Goal: Task Accomplishment & Management: Manage account settings

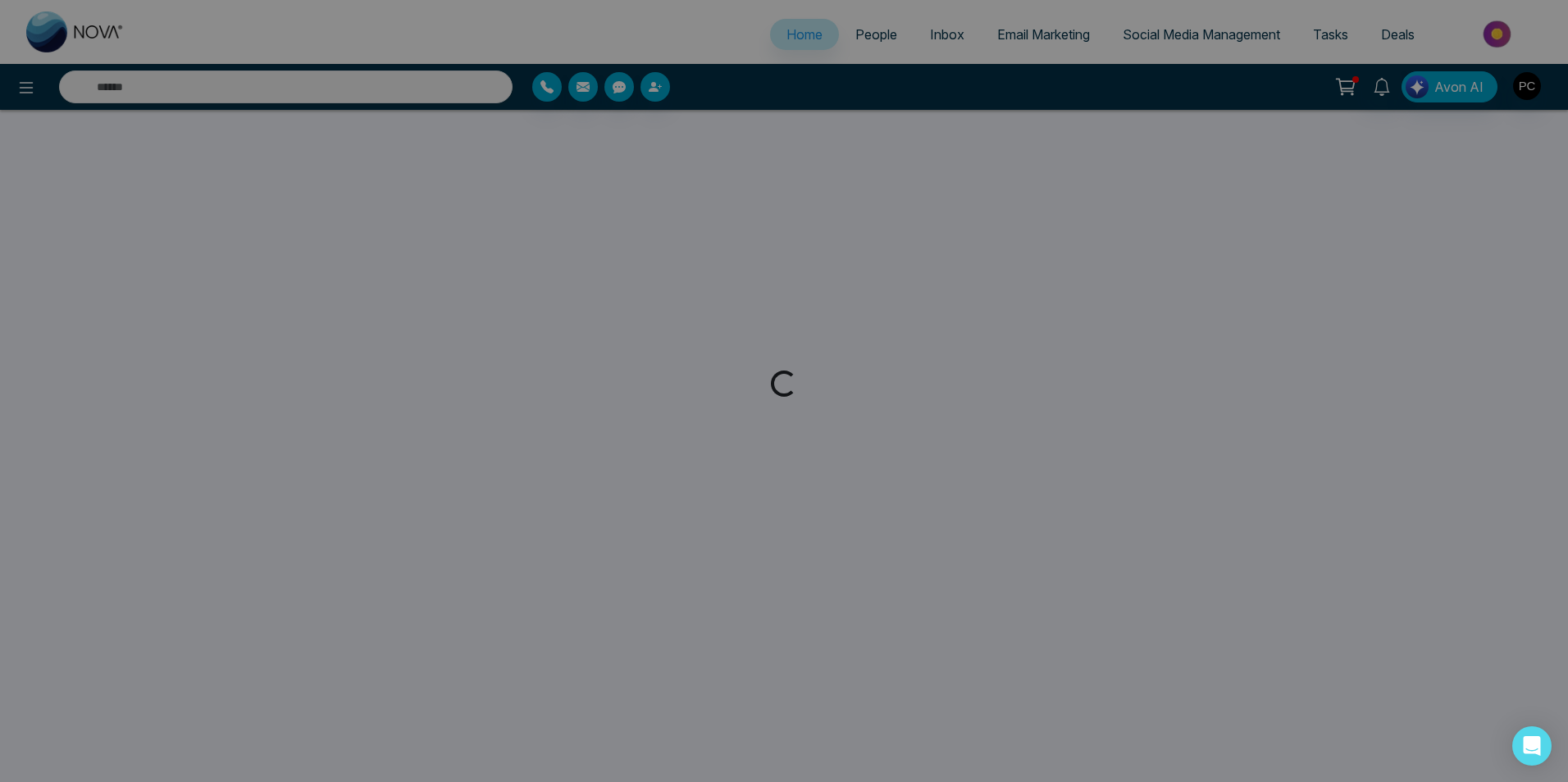
select select "*"
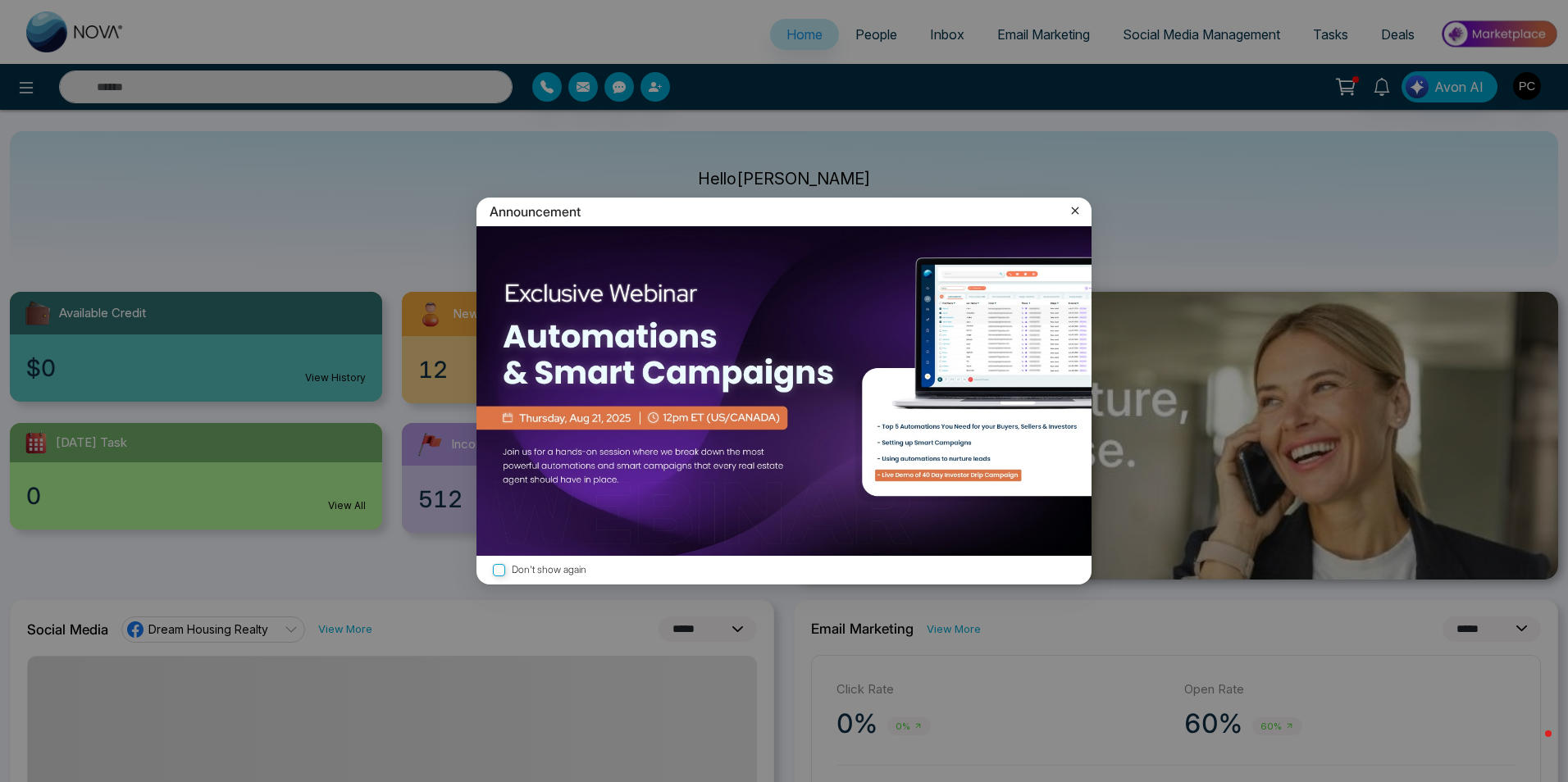
click at [1078, 208] on icon at bounding box center [1075, 211] width 8 height 8
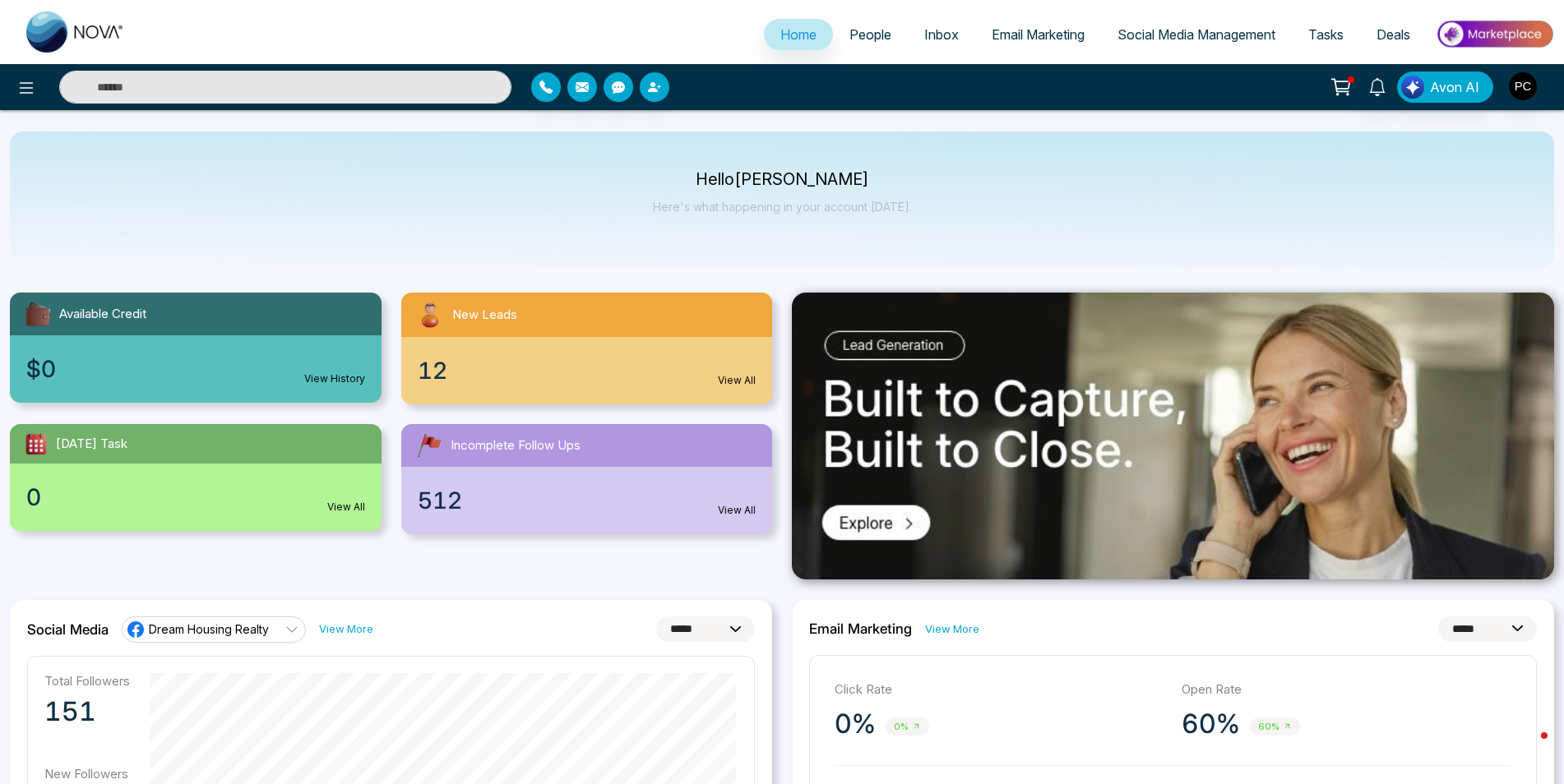
click at [730, 375] on link "View All" at bounding box center [737, 380] width 38 height 14
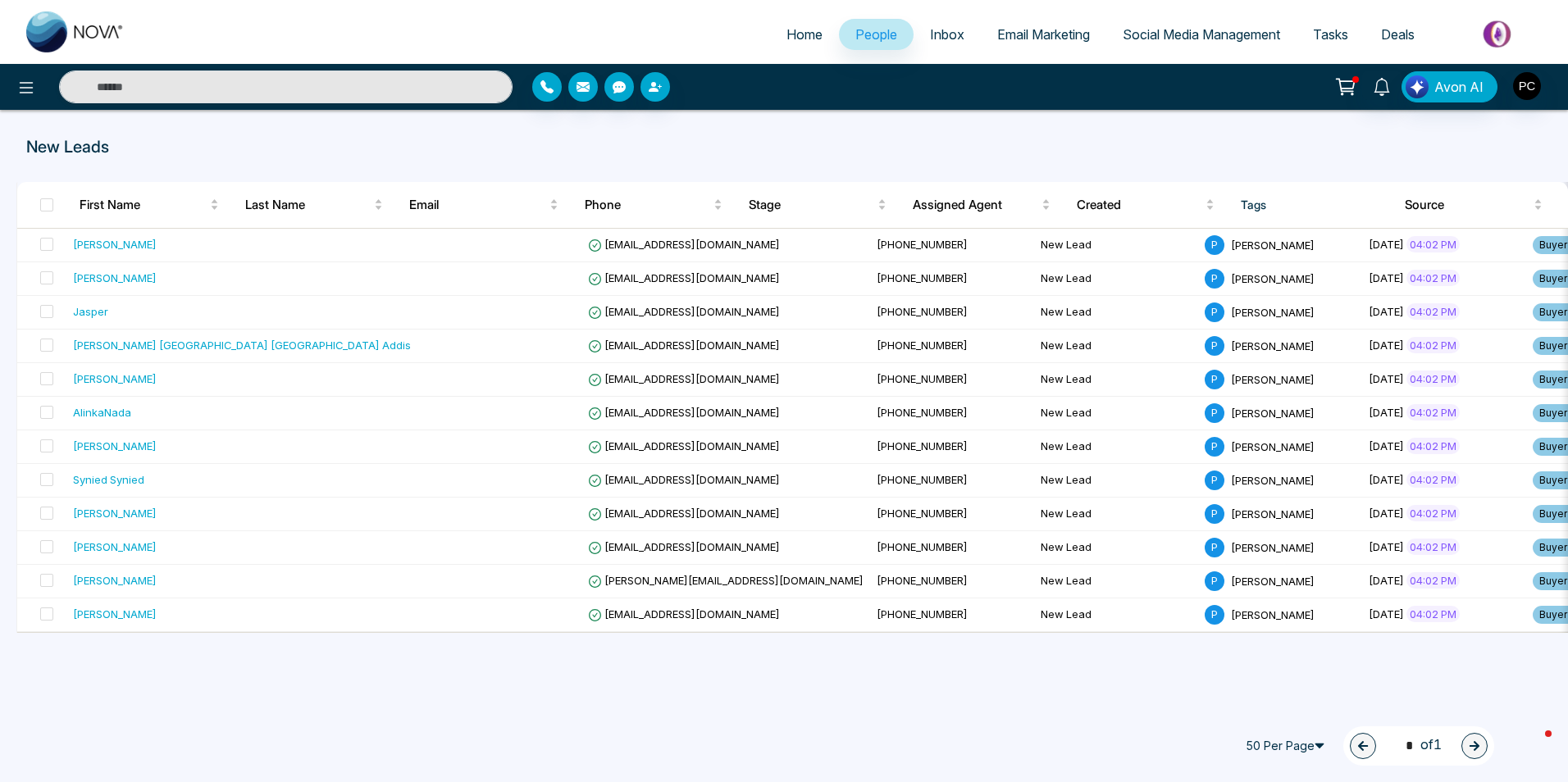
click at [787, 38] on span "Home" at bounding box center [805, 33] width 36 height 16
select select "*"
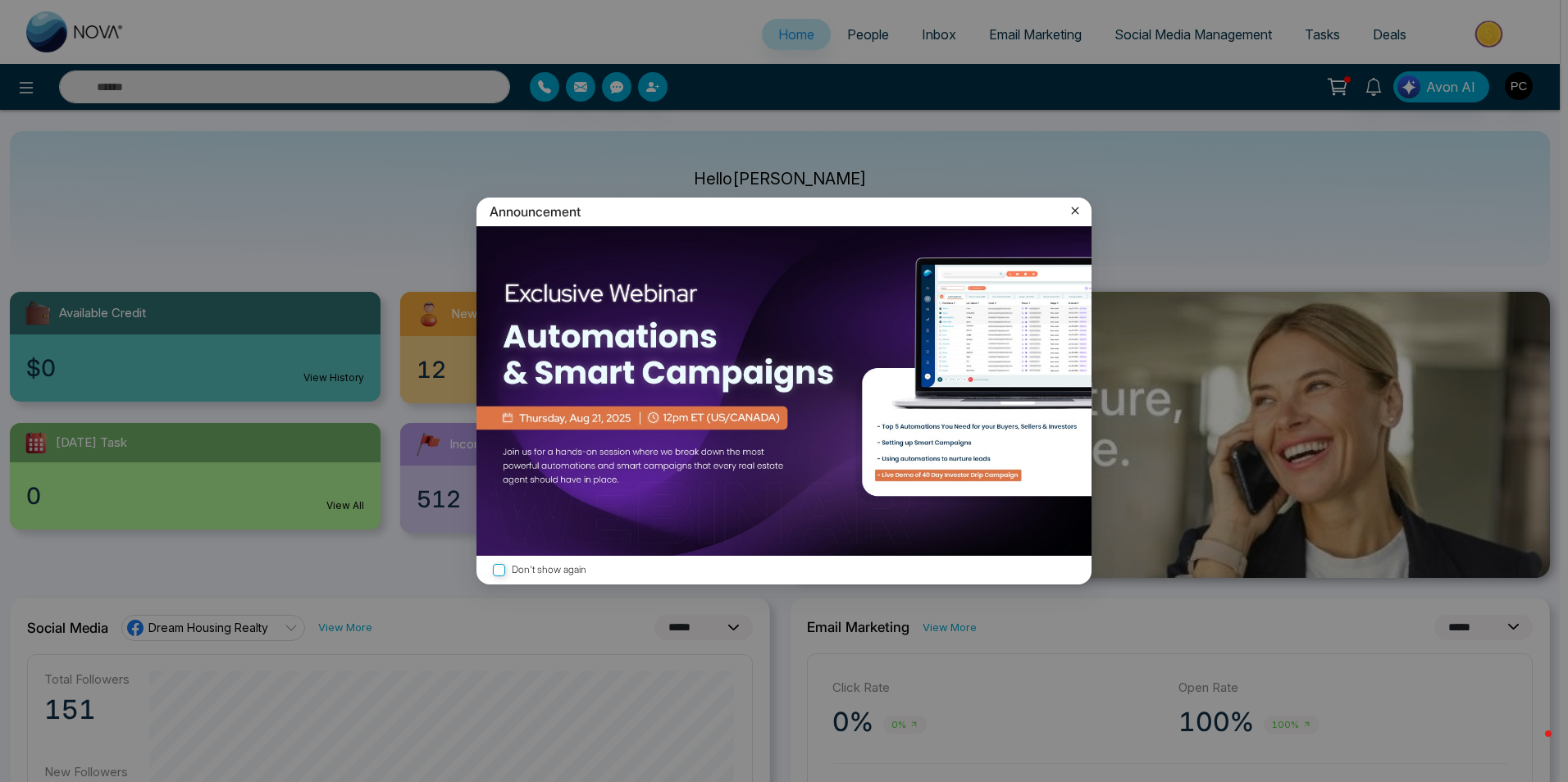
click at [1076, 210] on icon at bounding box center [1075, 211] width 8 height 8
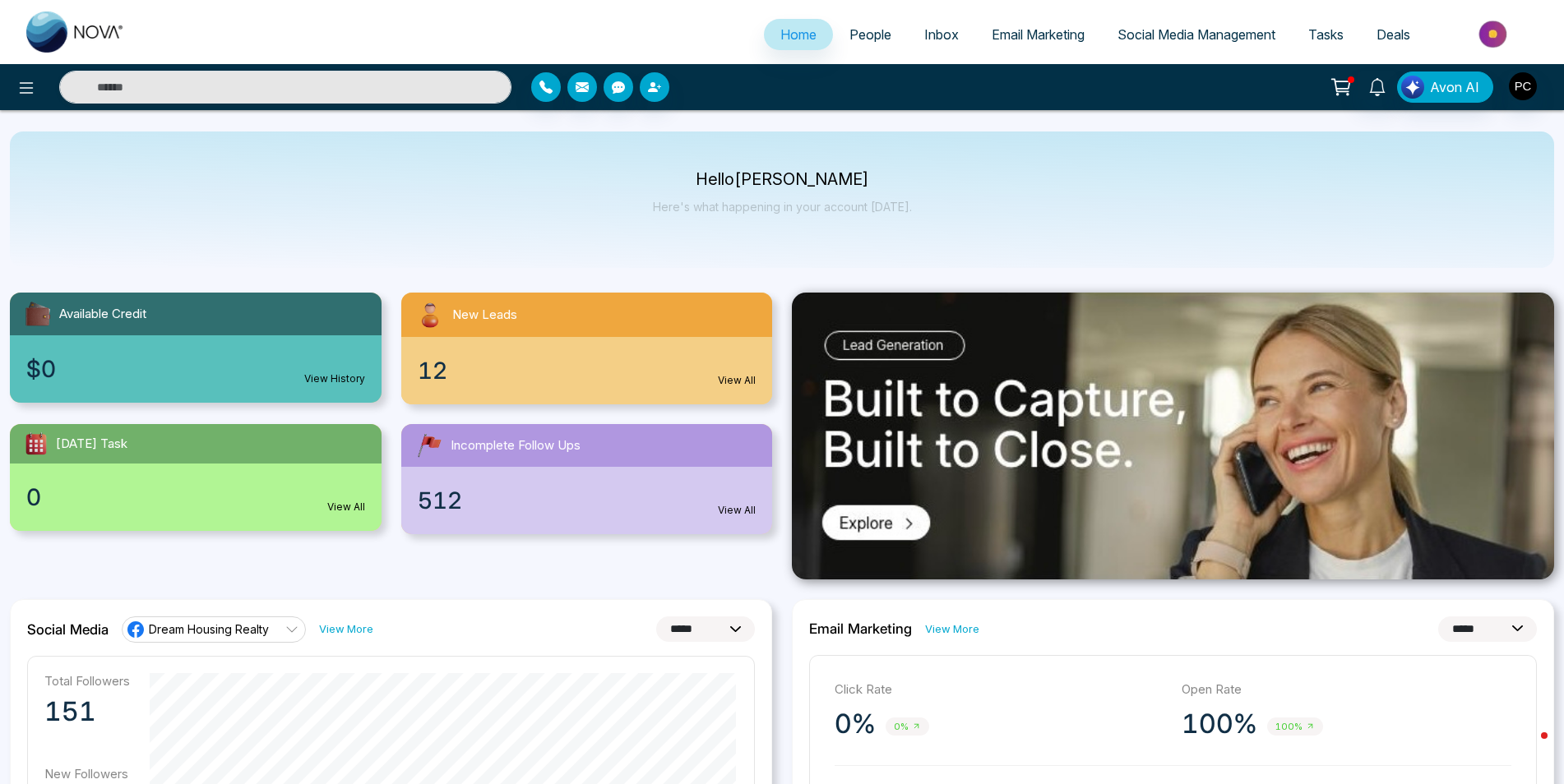
click at [580, 367] on div "12 View All" at bounding box center [587, 370] width 372 height 67
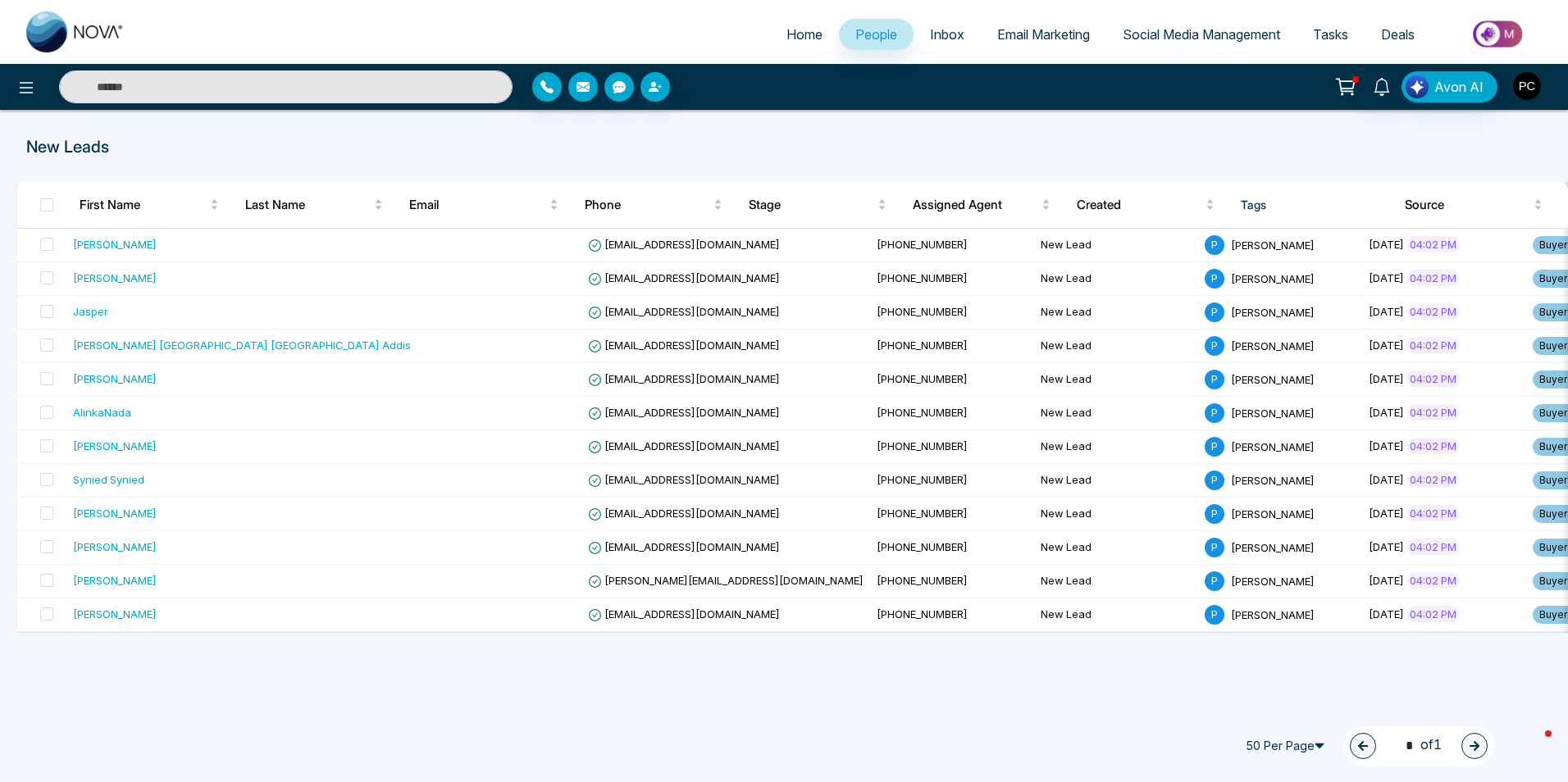
click at [1536, 90] on img "button" at bounding box center [1526, 86] width 28 height 28
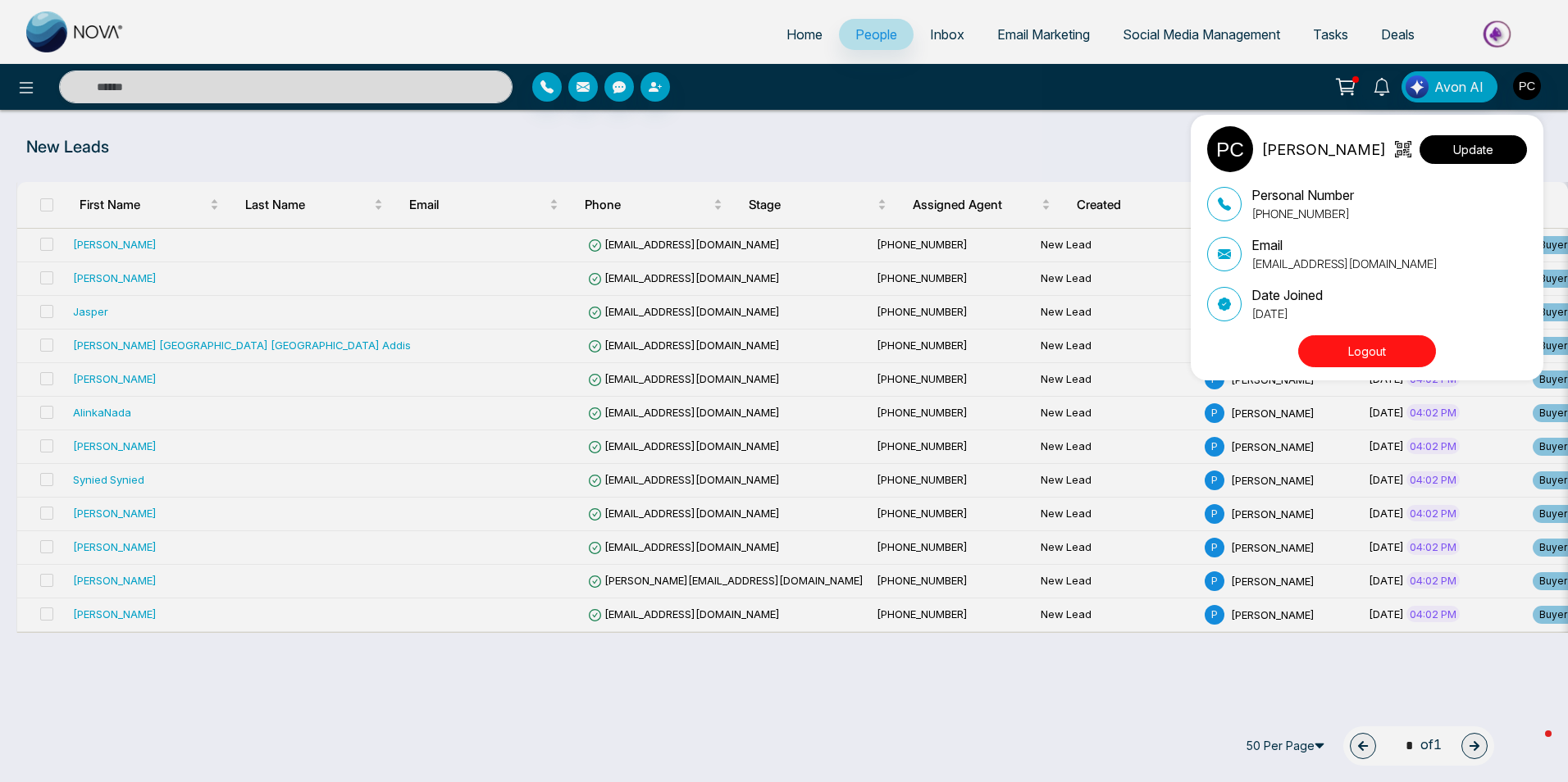
click at [1473, 151] on button "Update" at bounding box center [1473, 150] width 108 height 29
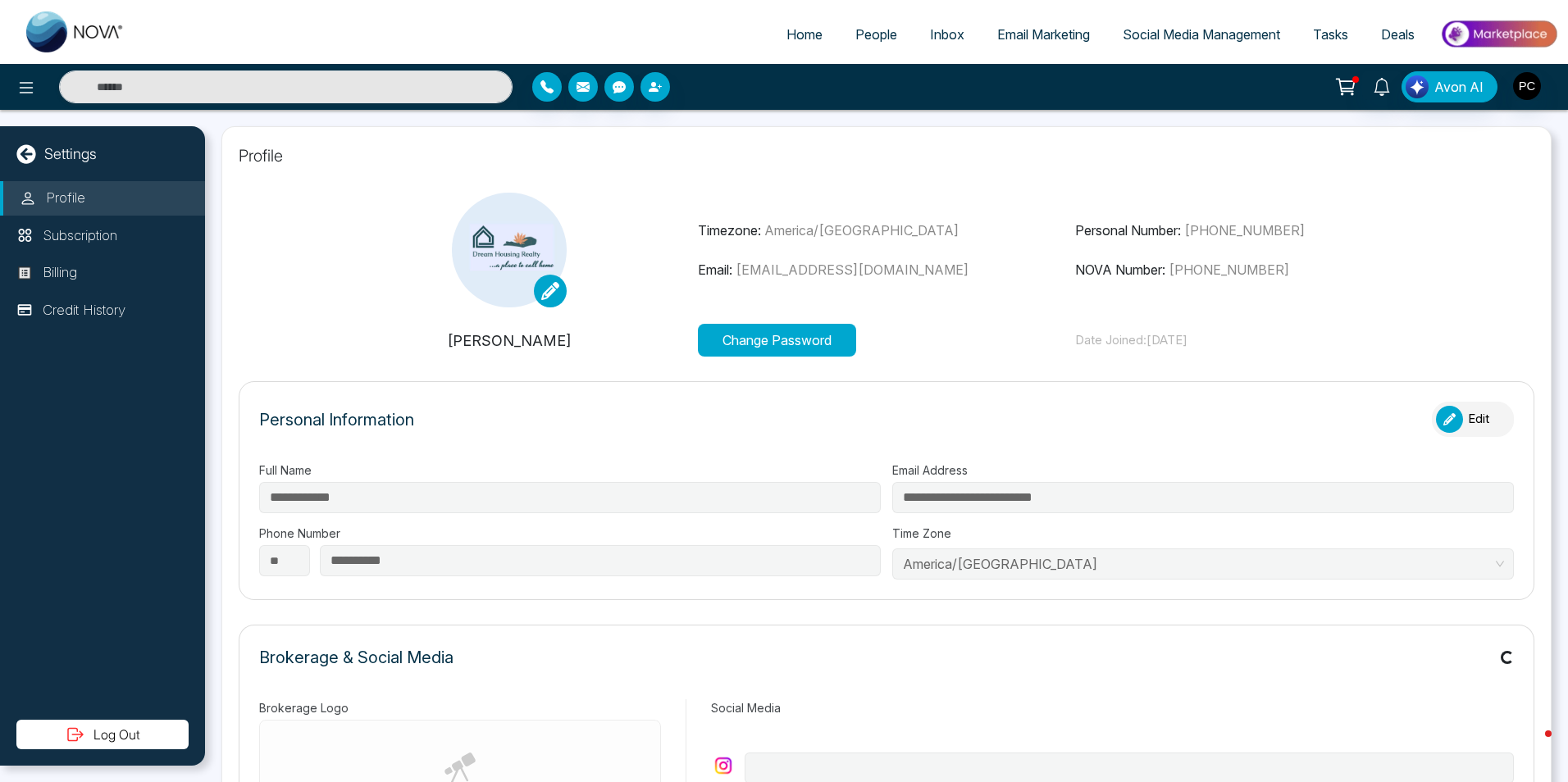
type input "**********"
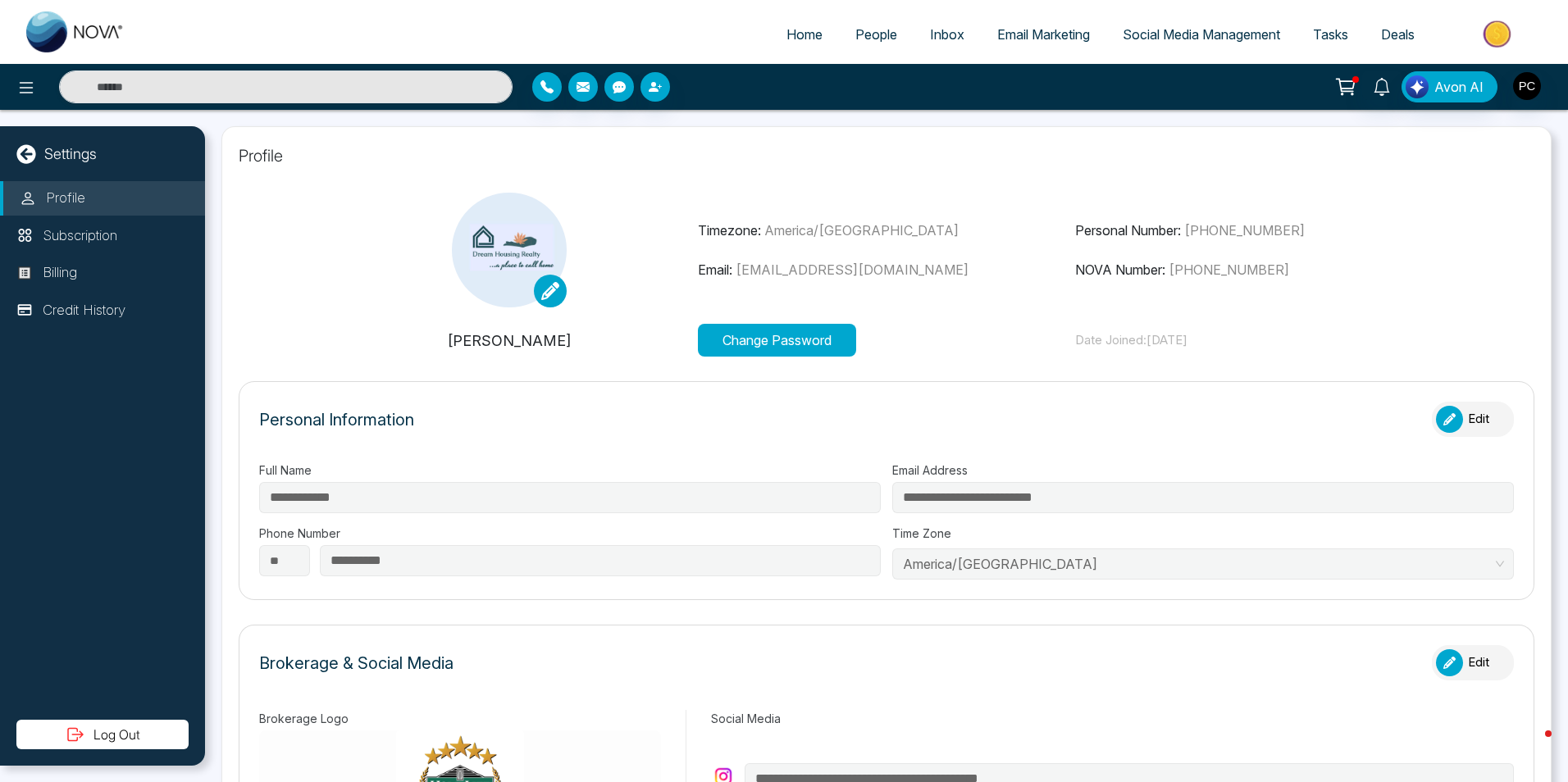
click at [778, 342] on button "Change Password" at bounding box center [777, 340] width 159 height 32
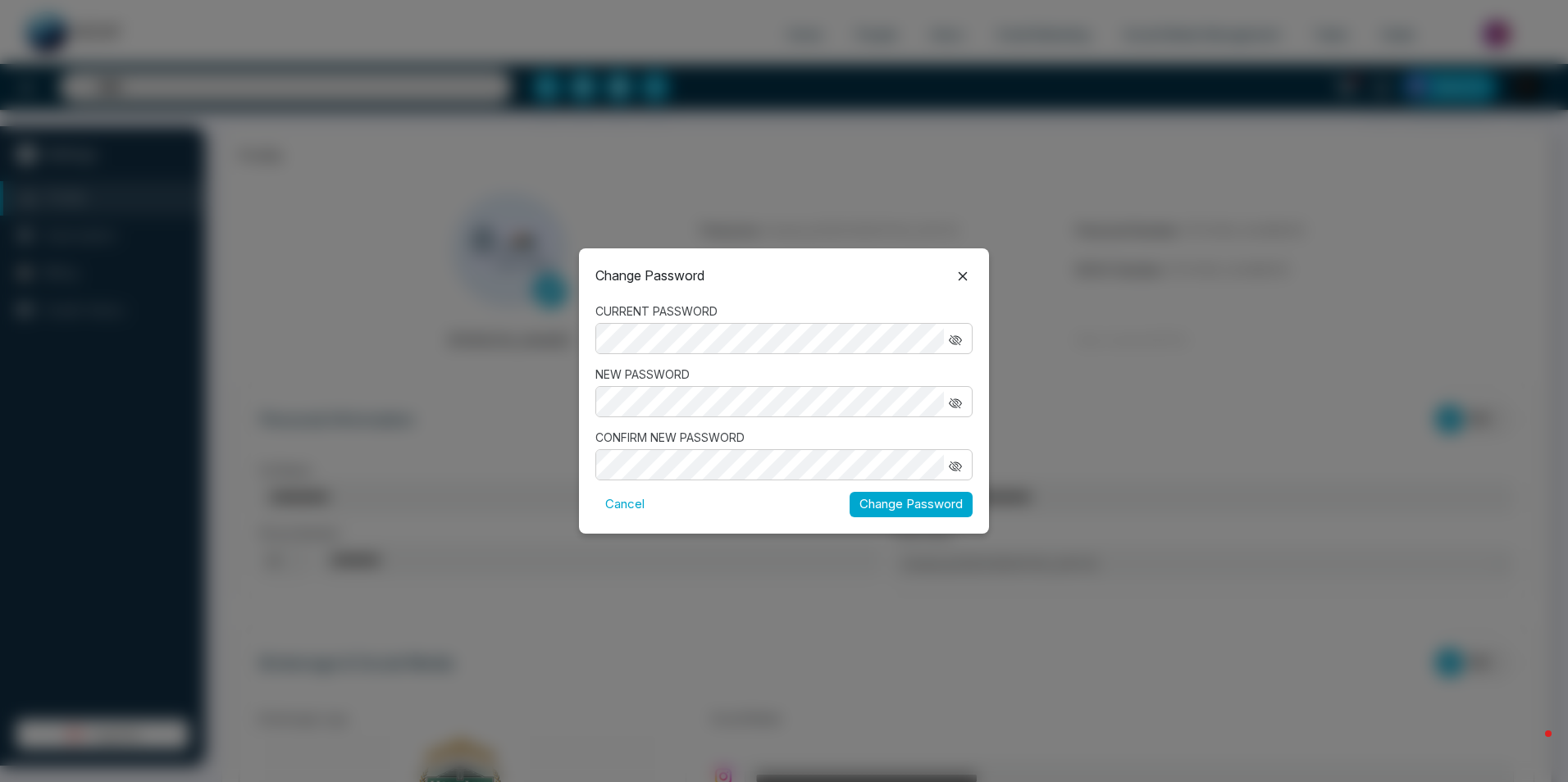
click at [850, 492] on button "Change Password" at bounding box center [911, 504] width 123 height 26
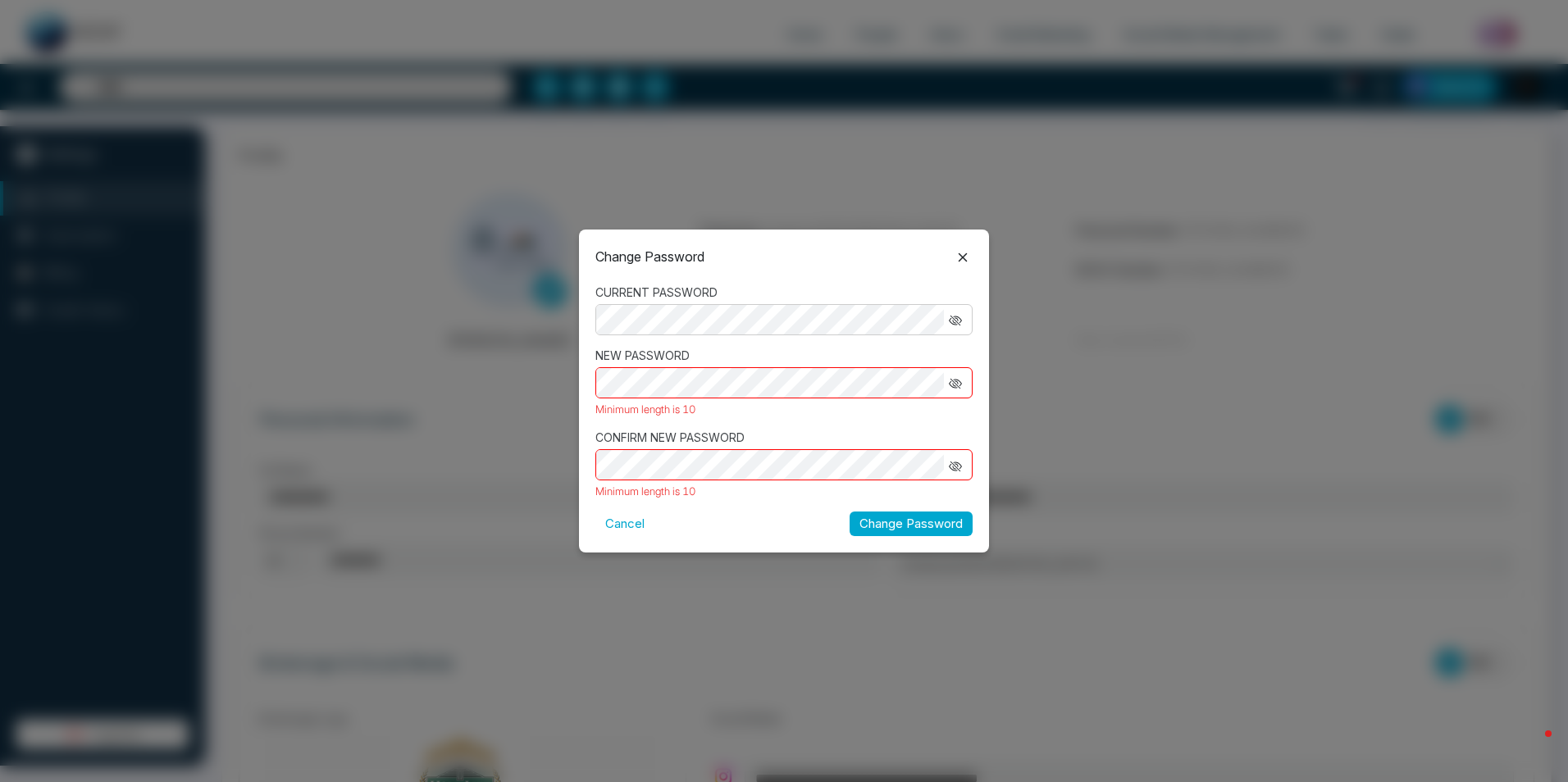
click at [962, 380] on button "button" at bounding box center [955, 383] width 23 height 21
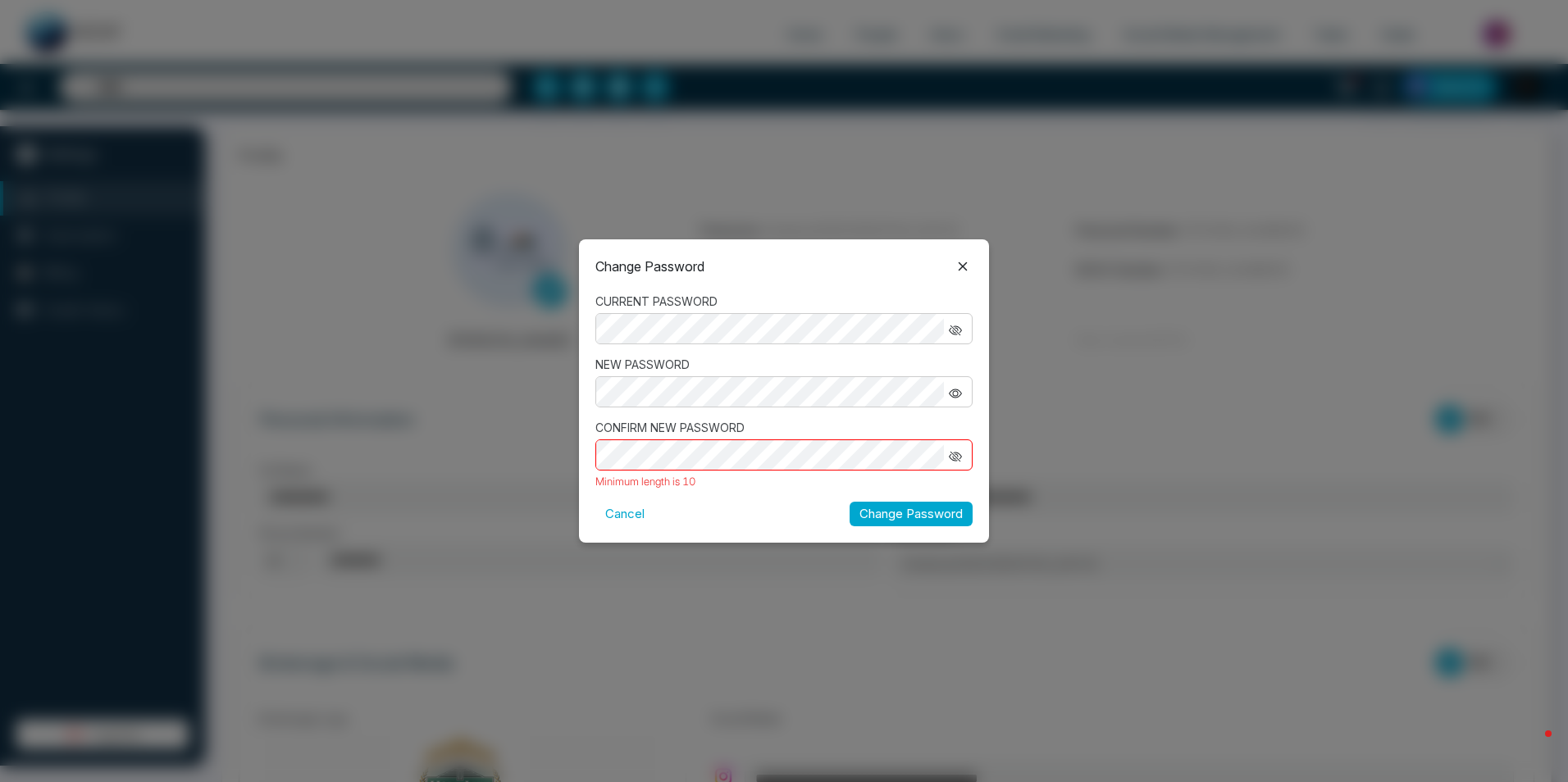
click at [956, 459] on icon "button" at bounding box center [955, 456] width 6 height 6
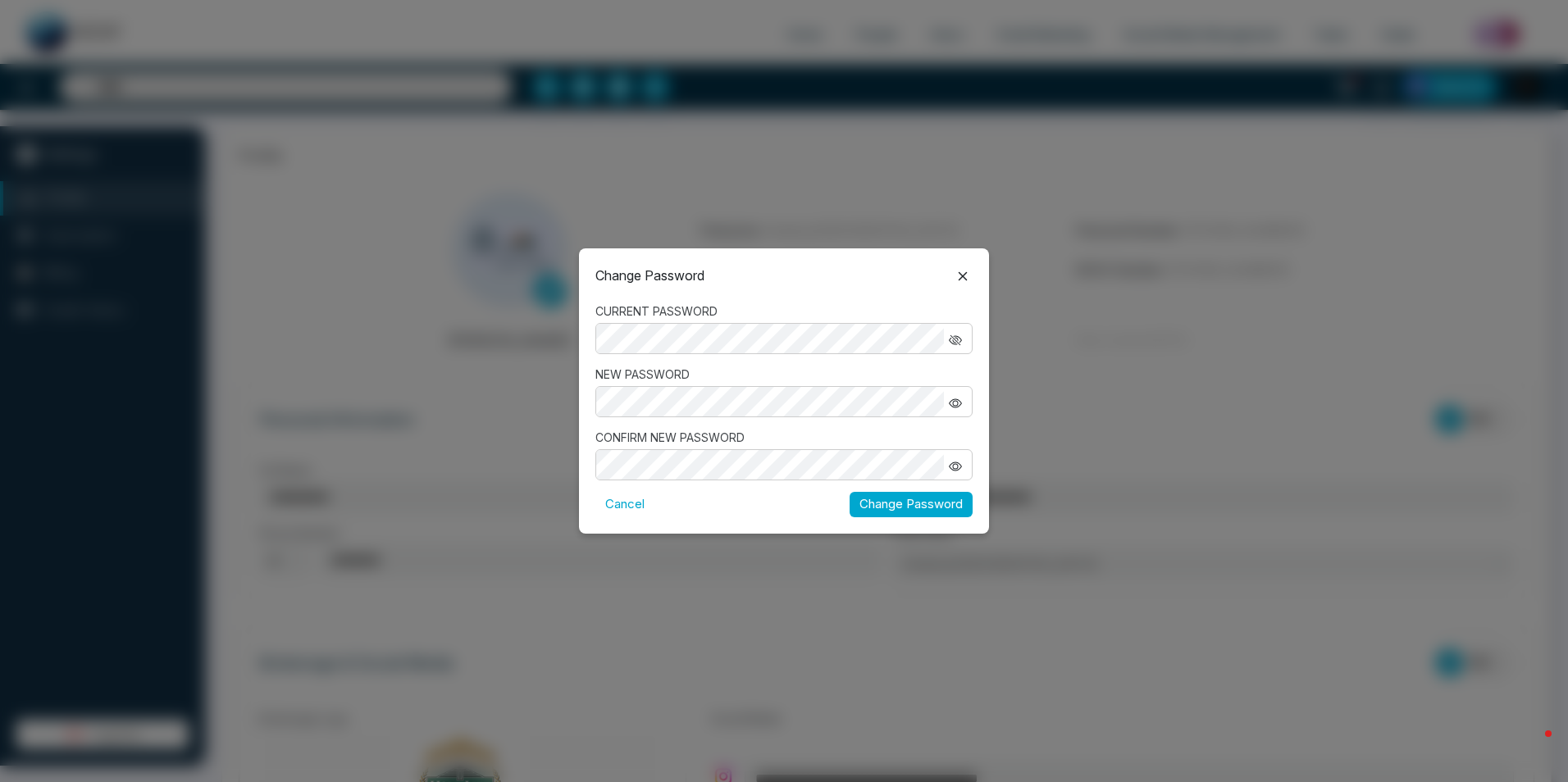
click at [909, 510] on button "Change Password" at bounding box center [911, 504] width 123 height 26
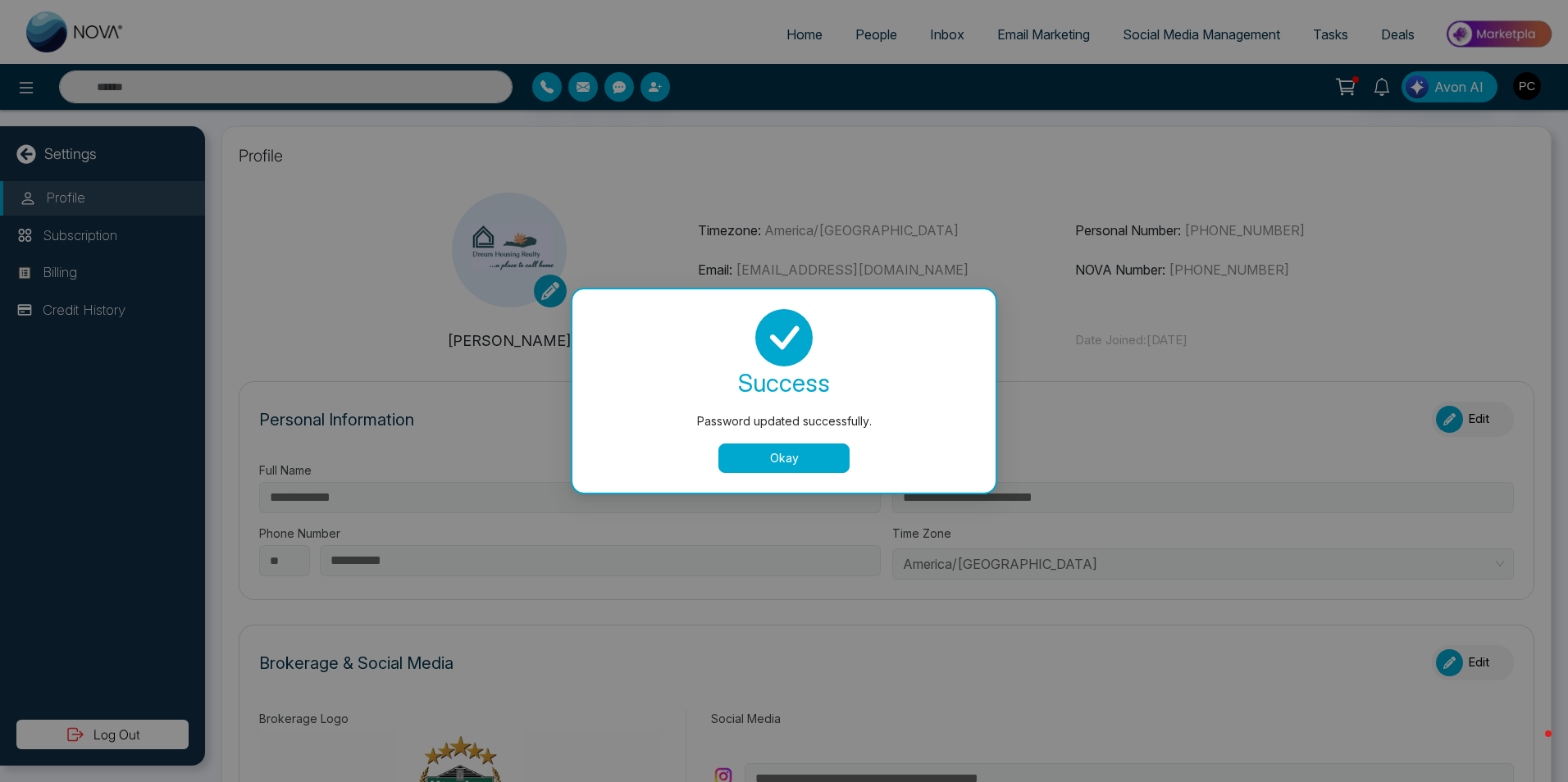
click at [808, 455] on button "Okay" at bounding box center [783, 458] width 131 height 30
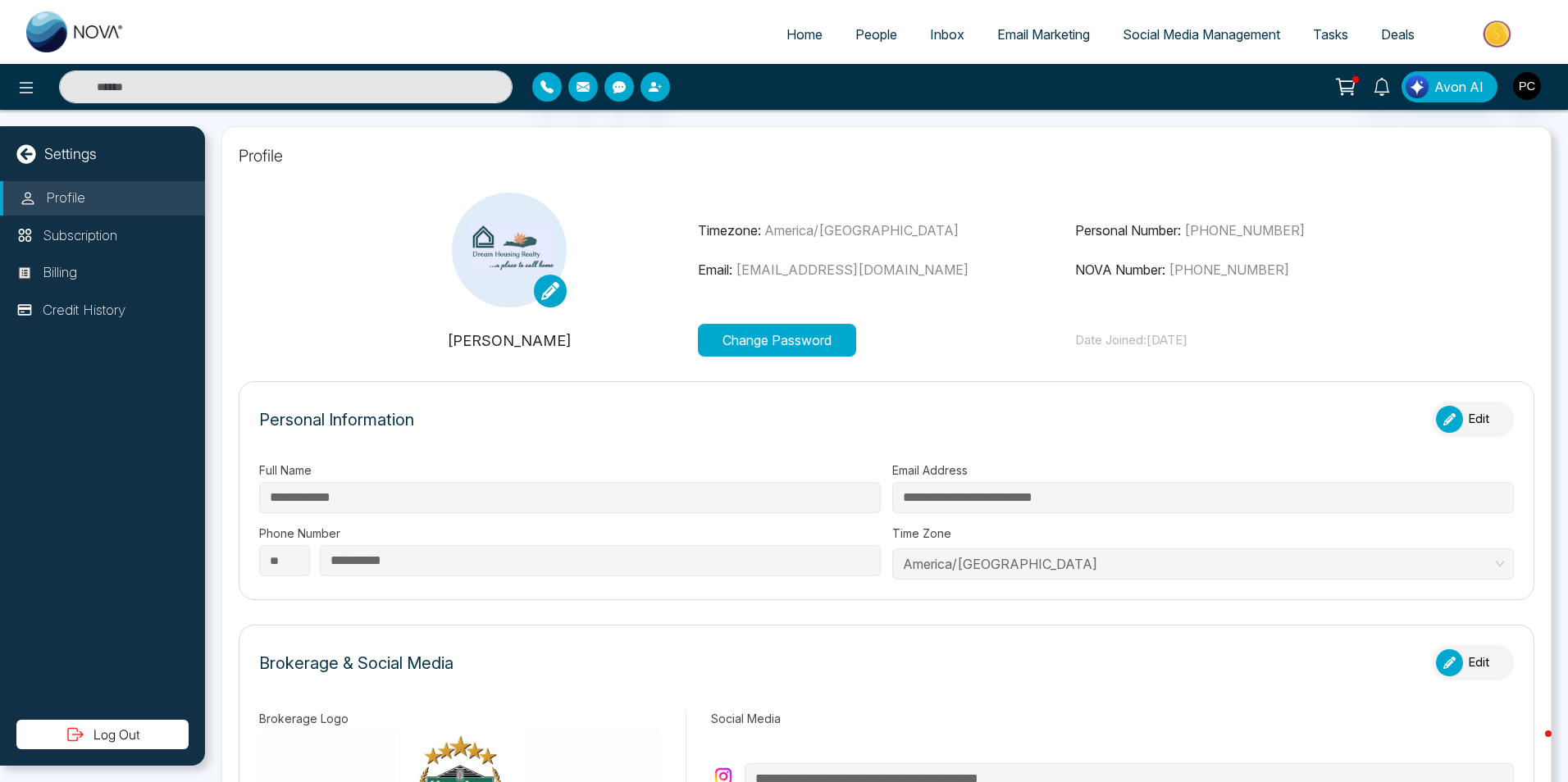
click at [806, 343] on button "Change Password" at bounding box center [777, 340] width 159 height 32
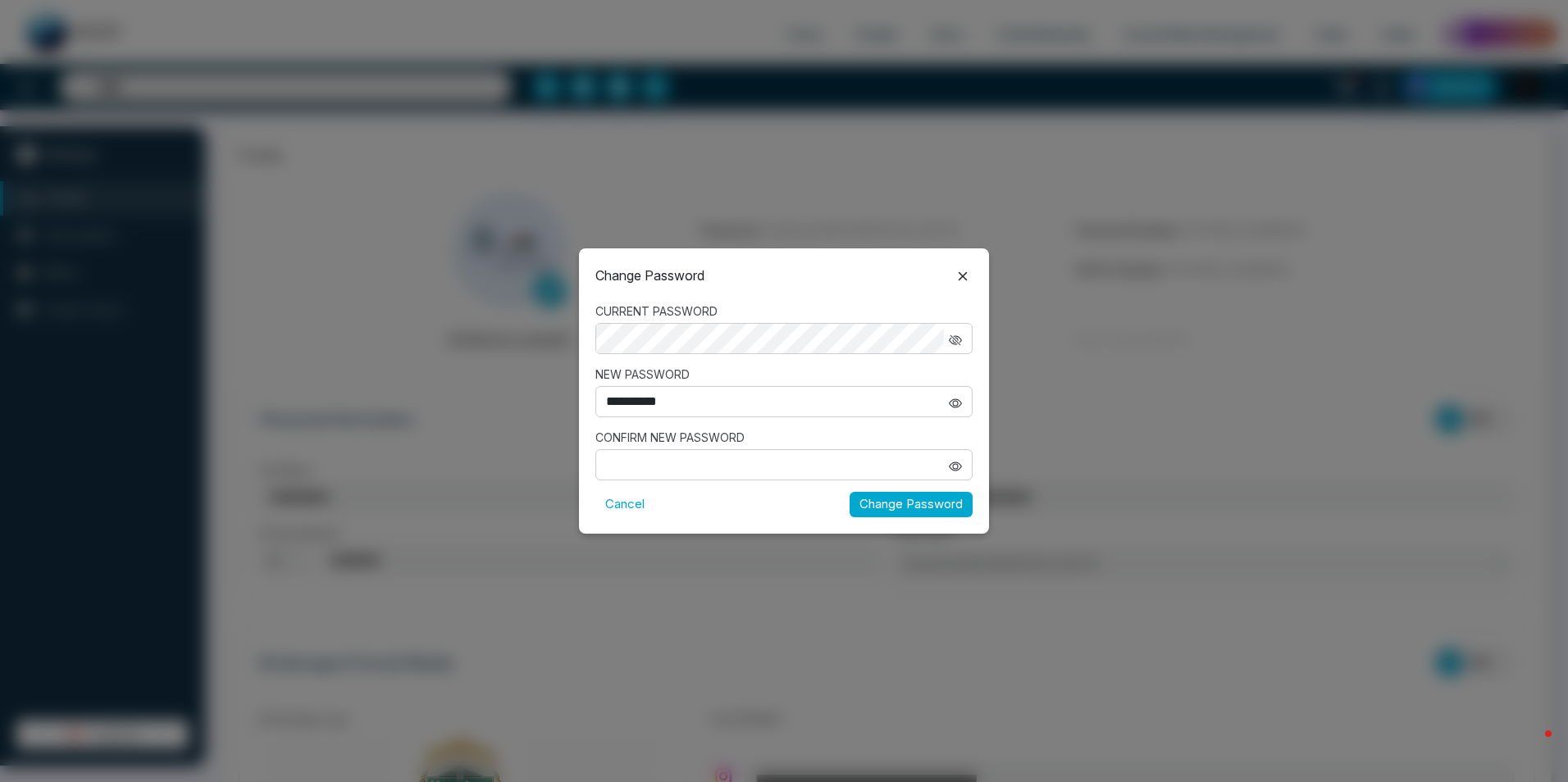
type input "**********"
click at [669, 464] on input "CONFIRM NEW PASSWORD" at bounding box center [770, 464] width 348 height 30
type input "**********"
click at [956, 337] on icon "button" at bounding box center [956, 341] width 13 height 13
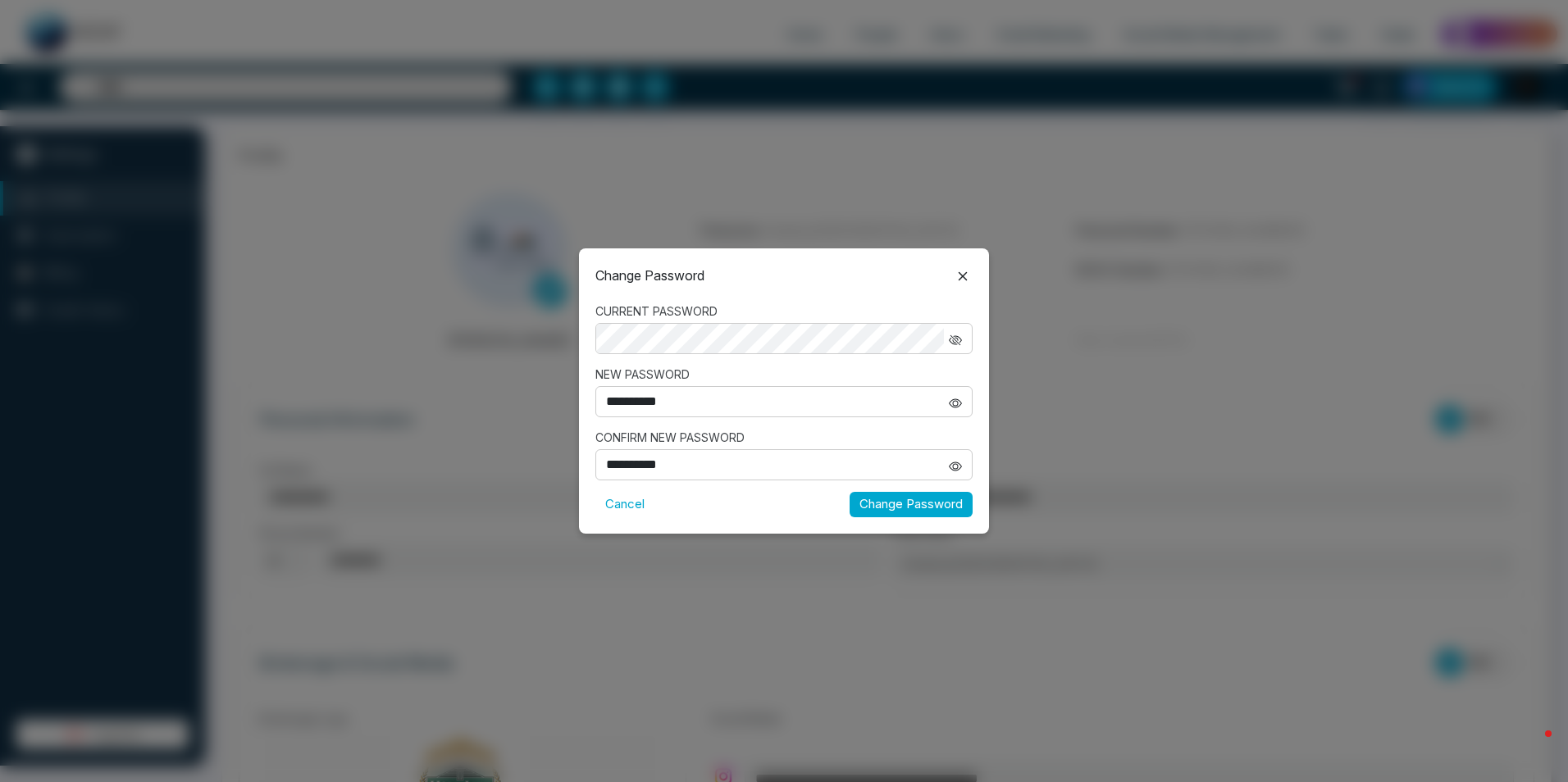
click at [953, 404] on icon "button" at bounding box center [956, 403] width 6 height 6
click at [954, 468] on icon "button" at bounding box center [956, 467] width 13 height 13
click at [933, 511] on button "Change Password" at bounding box center [911, 504] width 123 height 26
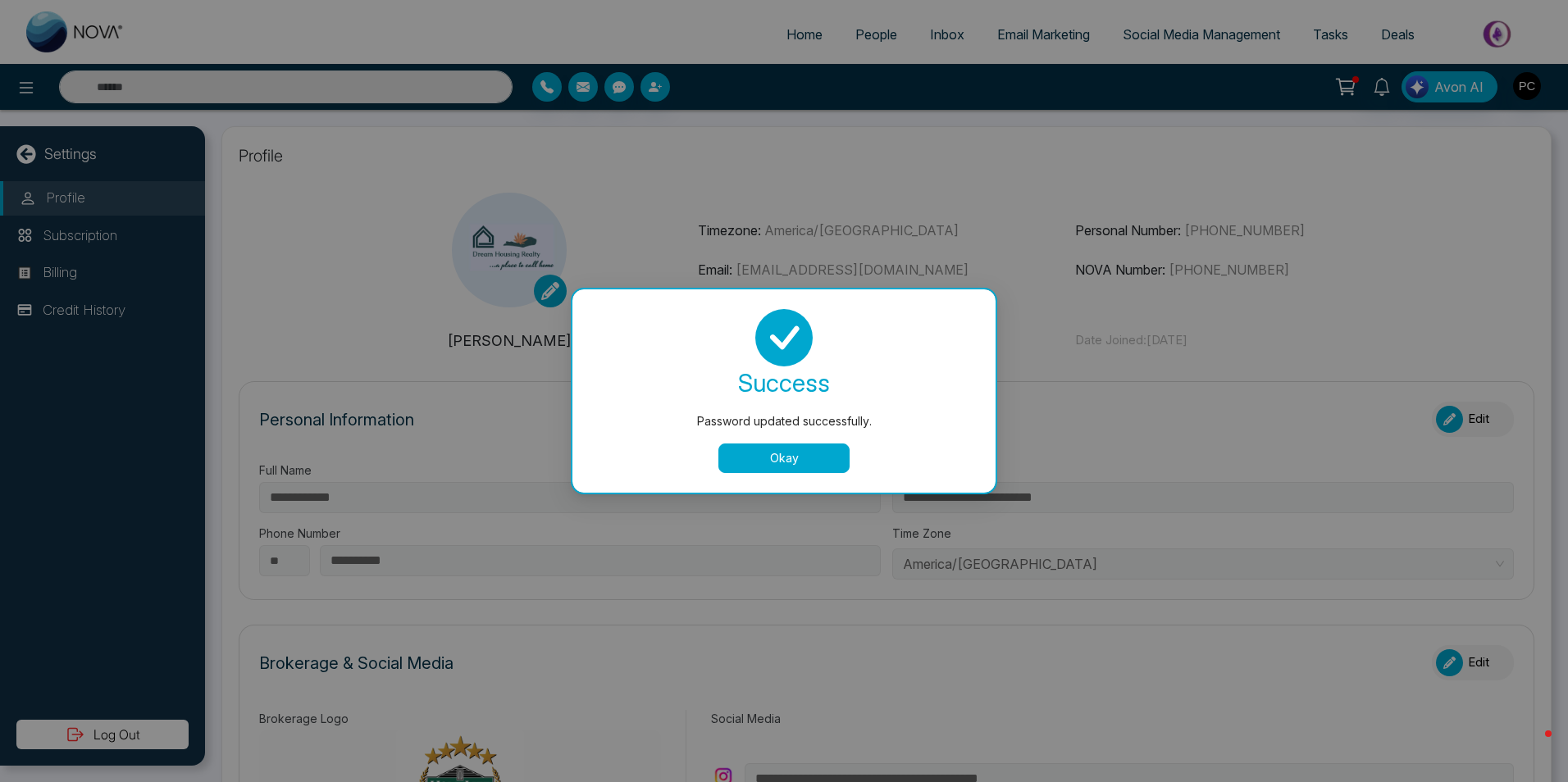
click at [816, 455] on button "Okay" at bounding box center [783, 458] width 131 height 30
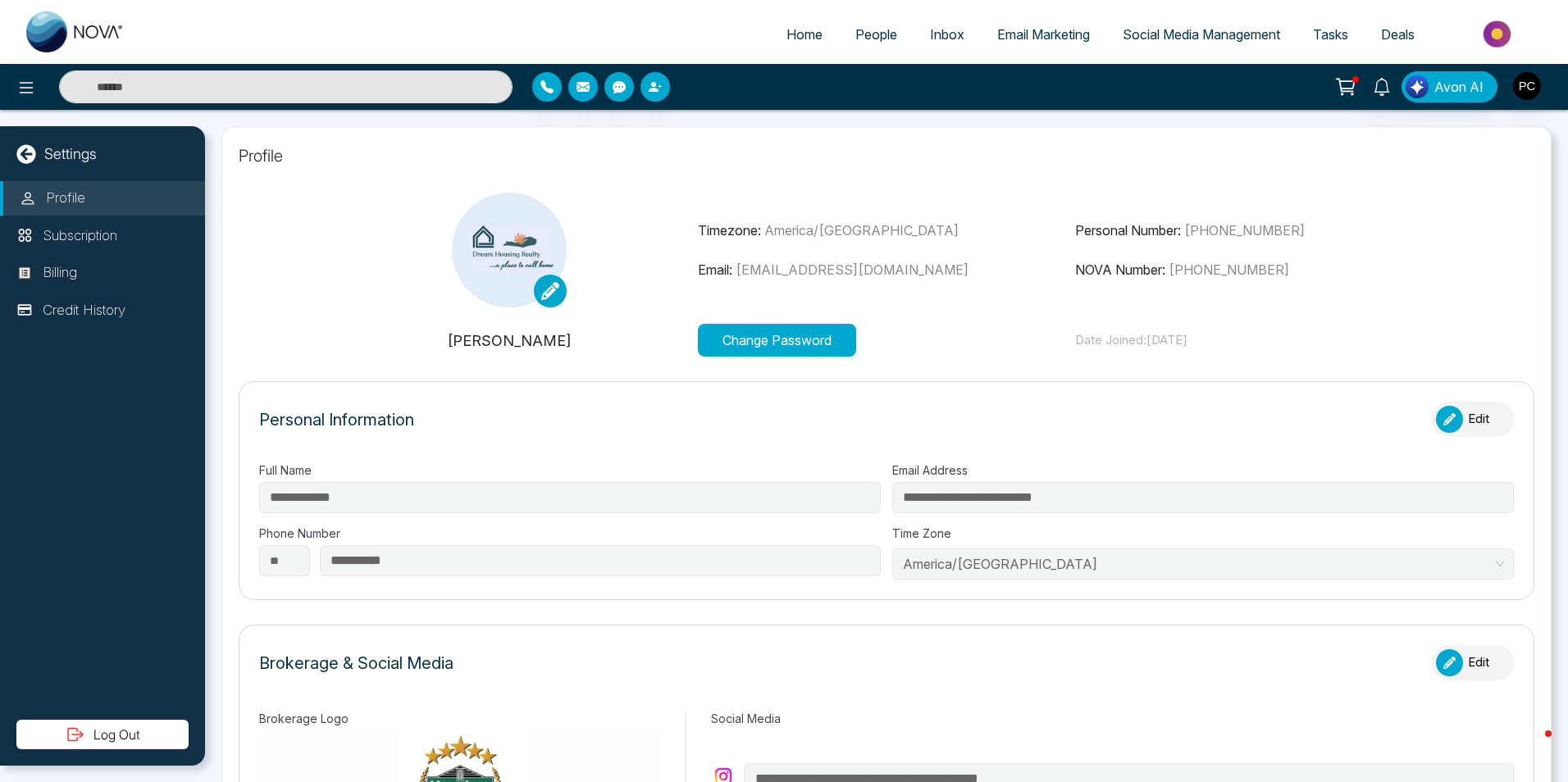
click at [794, 39] on span "Home" at bounding box center [805, 33] width 36 height 16
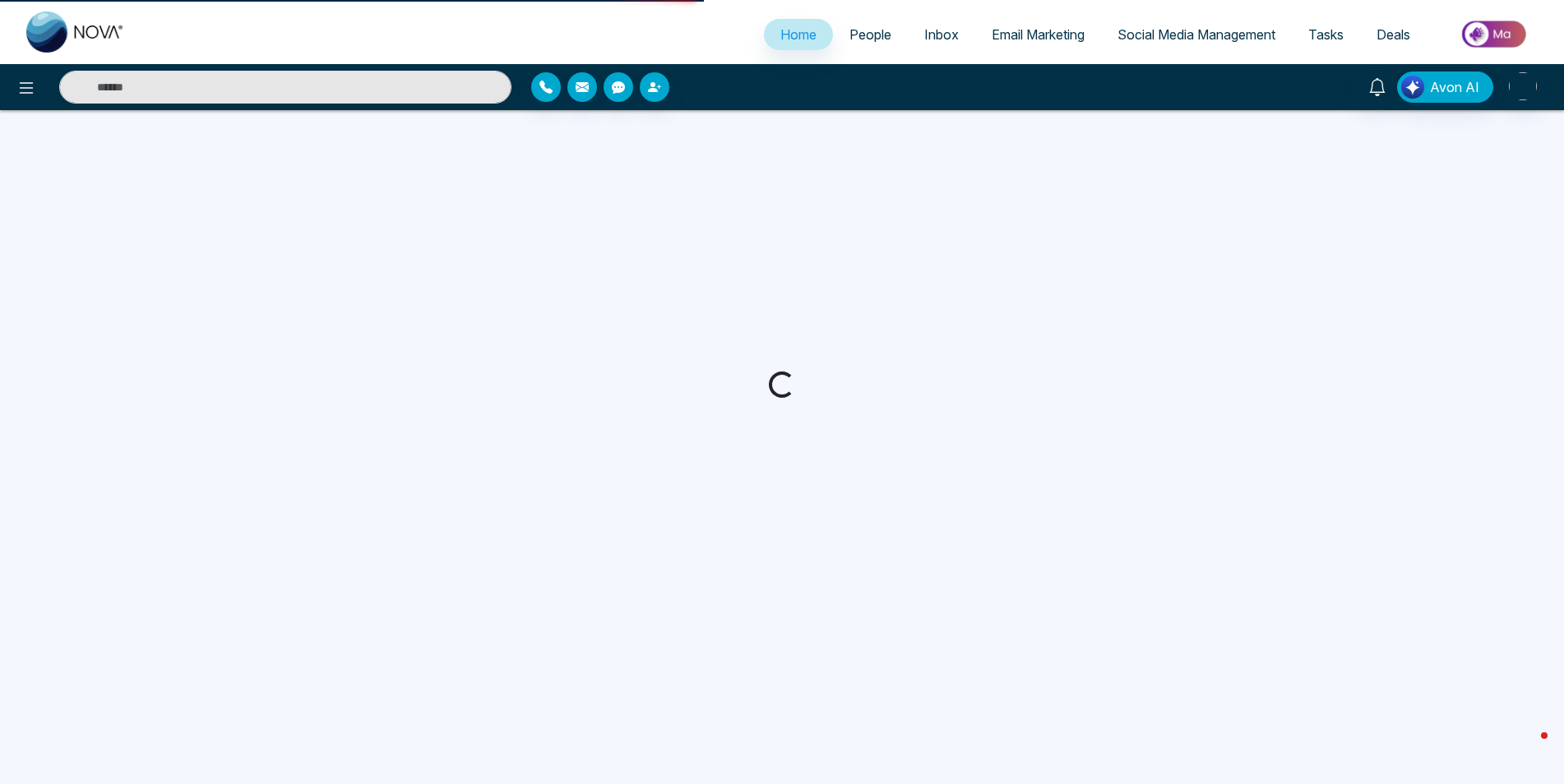
select select "*"
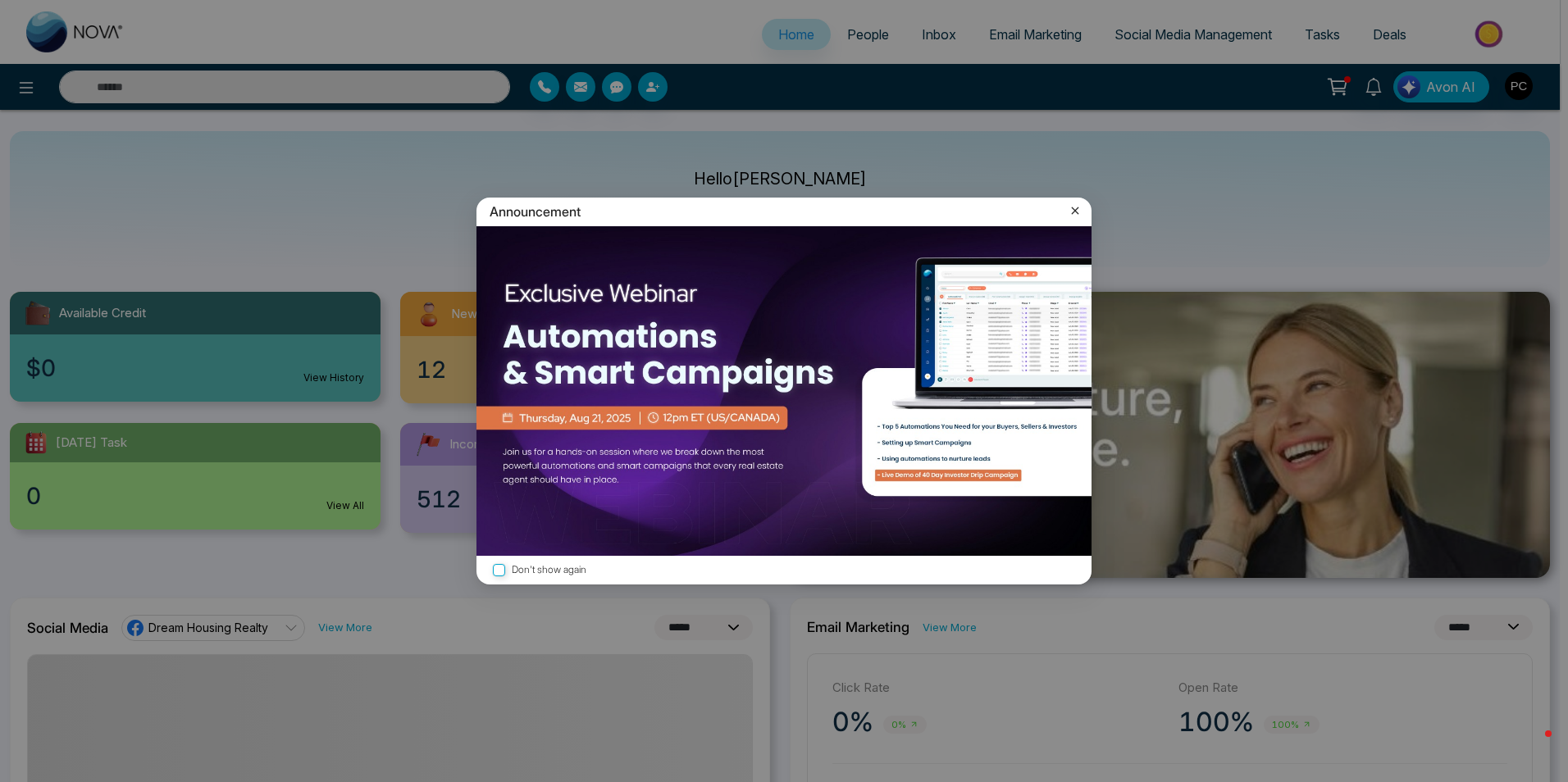
click at [1077, 211] on icon at bounding box center [1074, 210] width 16 height 16
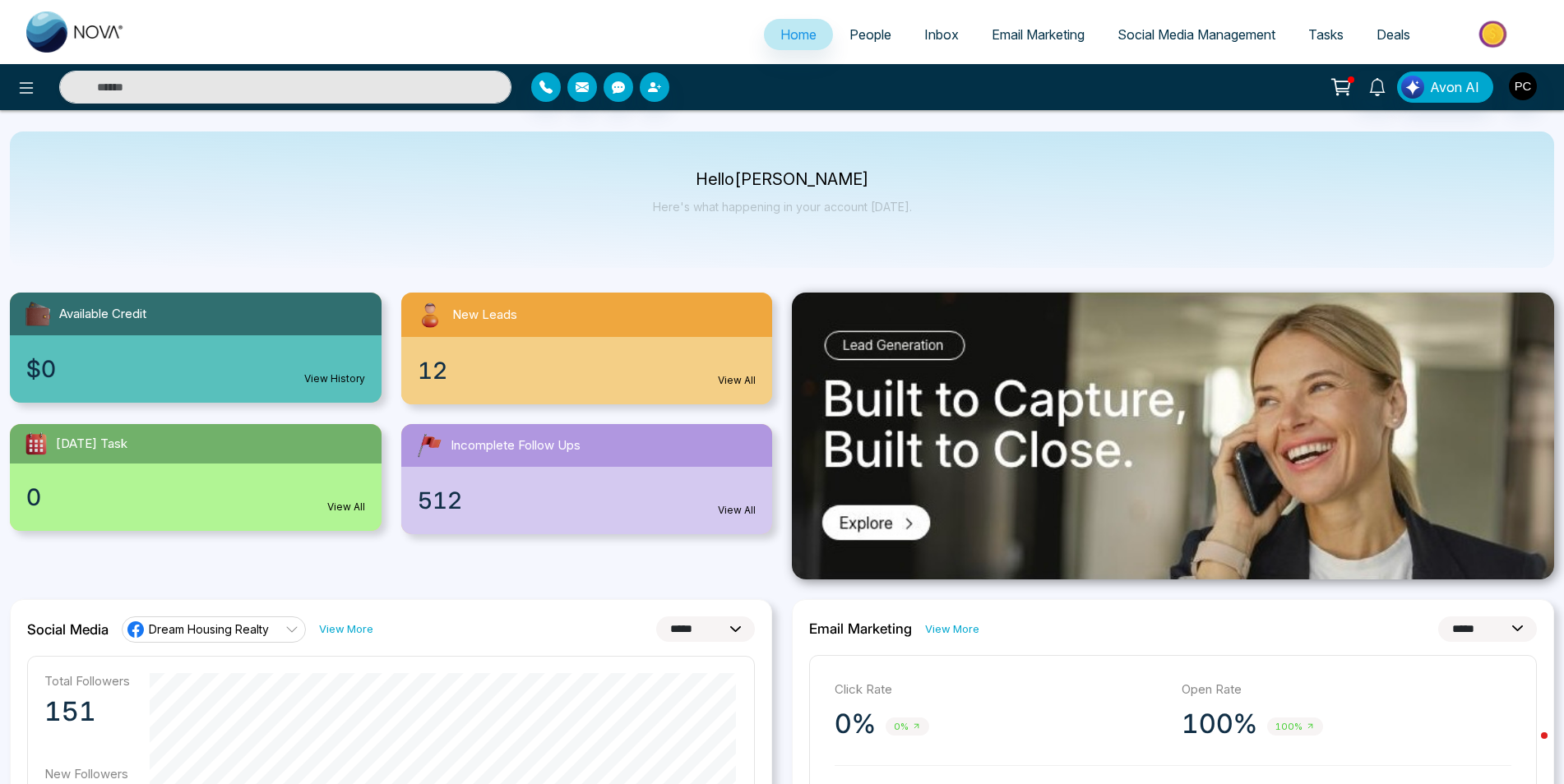
click at [750, 383] on link "View All" at bounding box center [737, 380] width 38 height 14
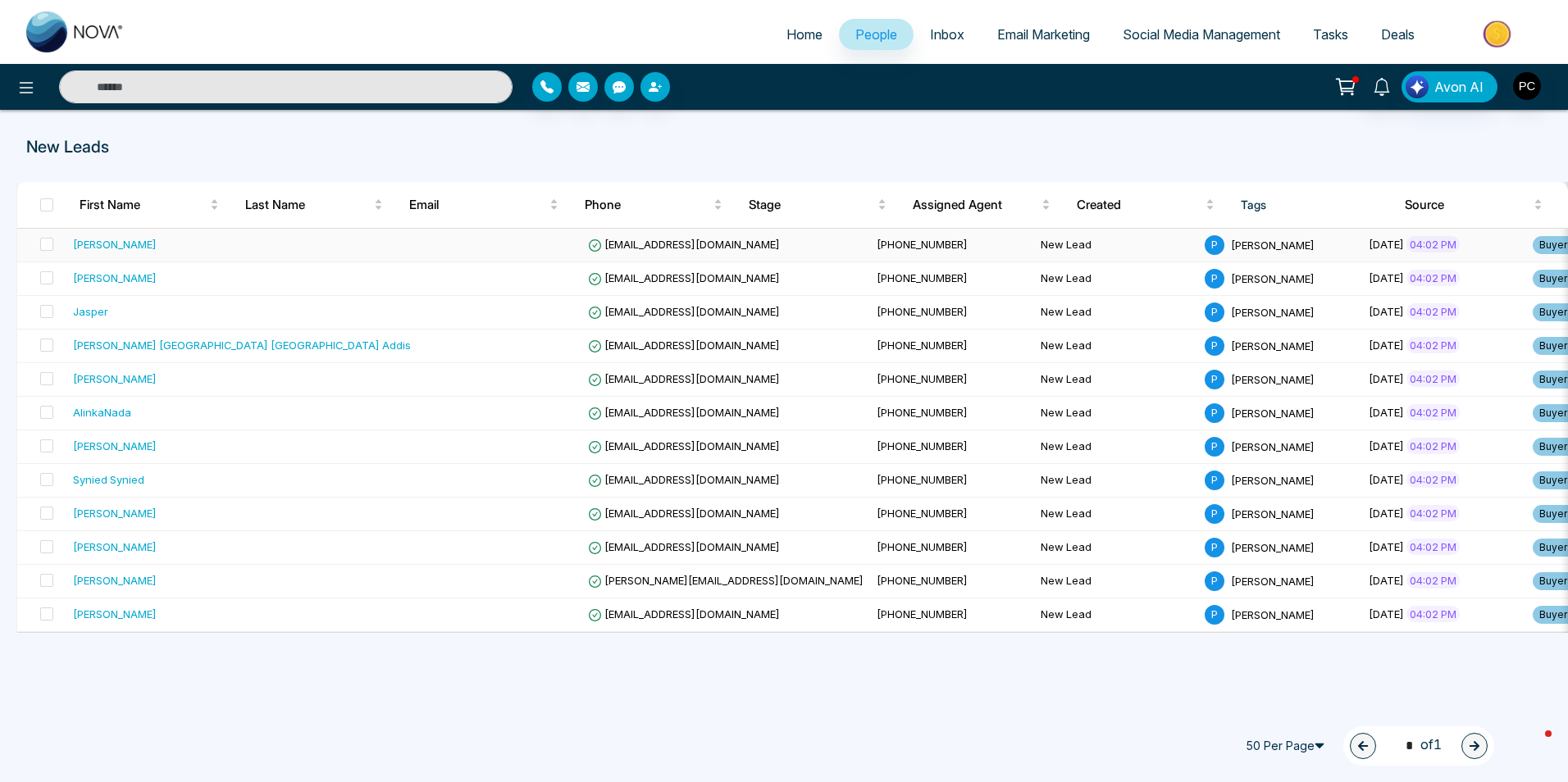
click at [116, 243] on div "[PERSON_NAME]" at bounding box center [115, 243] width 84 height 16
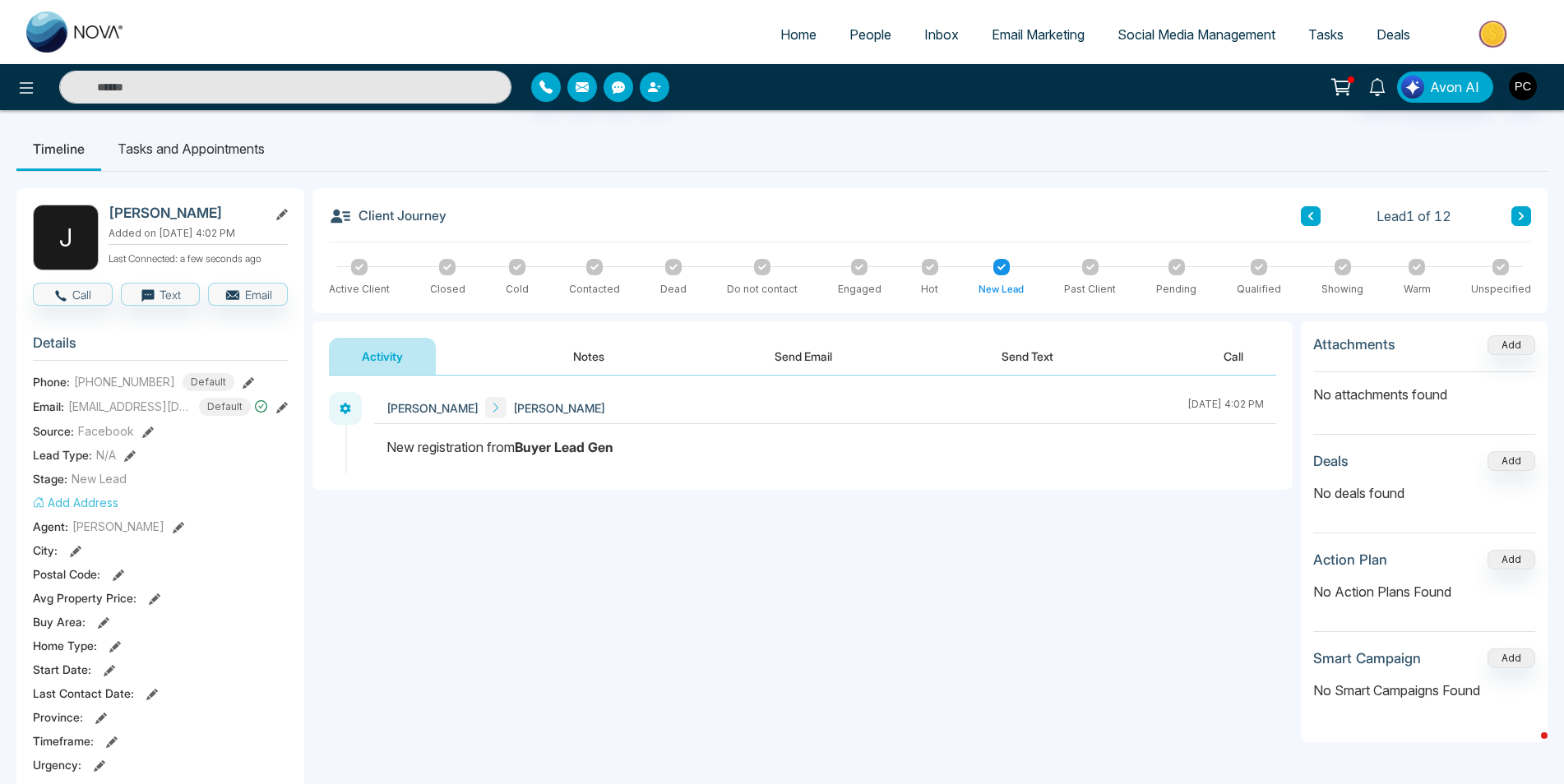
click at [582, 354] on button "Notes" at bounding box center [588, 356] width 97 height 37
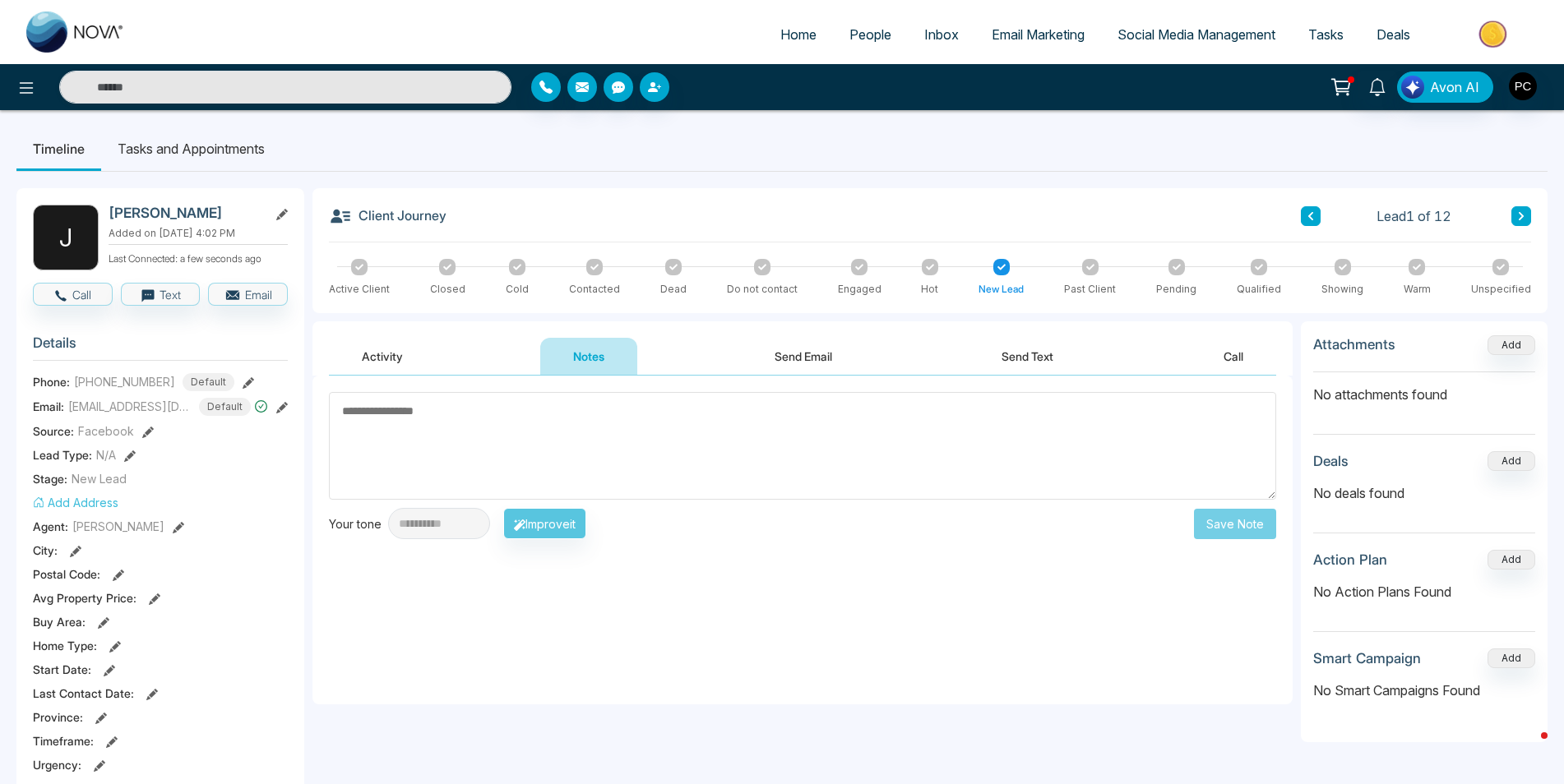
click at [781, 364] on button "Send Email" at bounding box center [804, 356] width 124 height 37
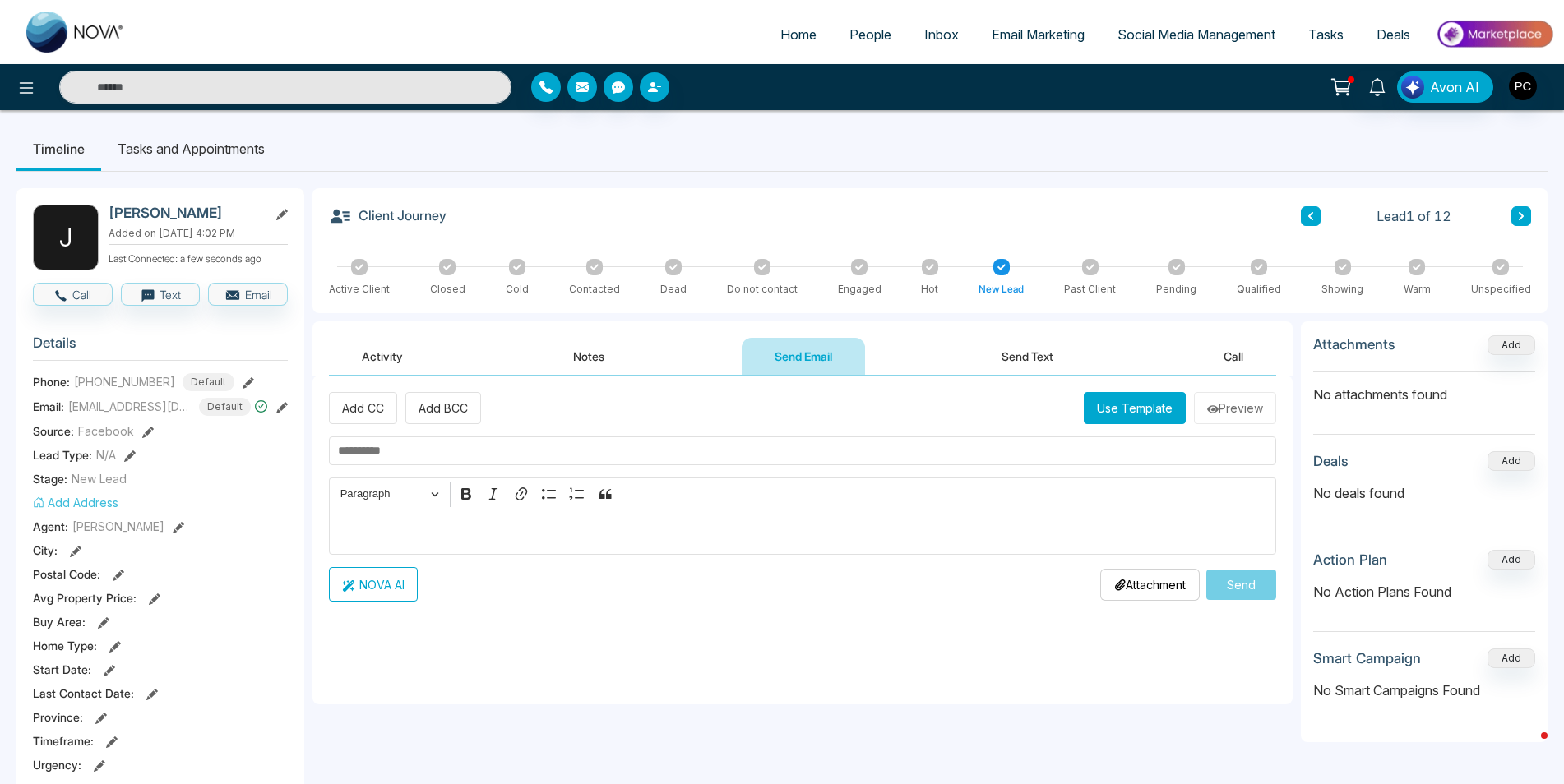
click at [993, 363] on button "Send Text" at bounding box center [1028, 356] width 118 height 37
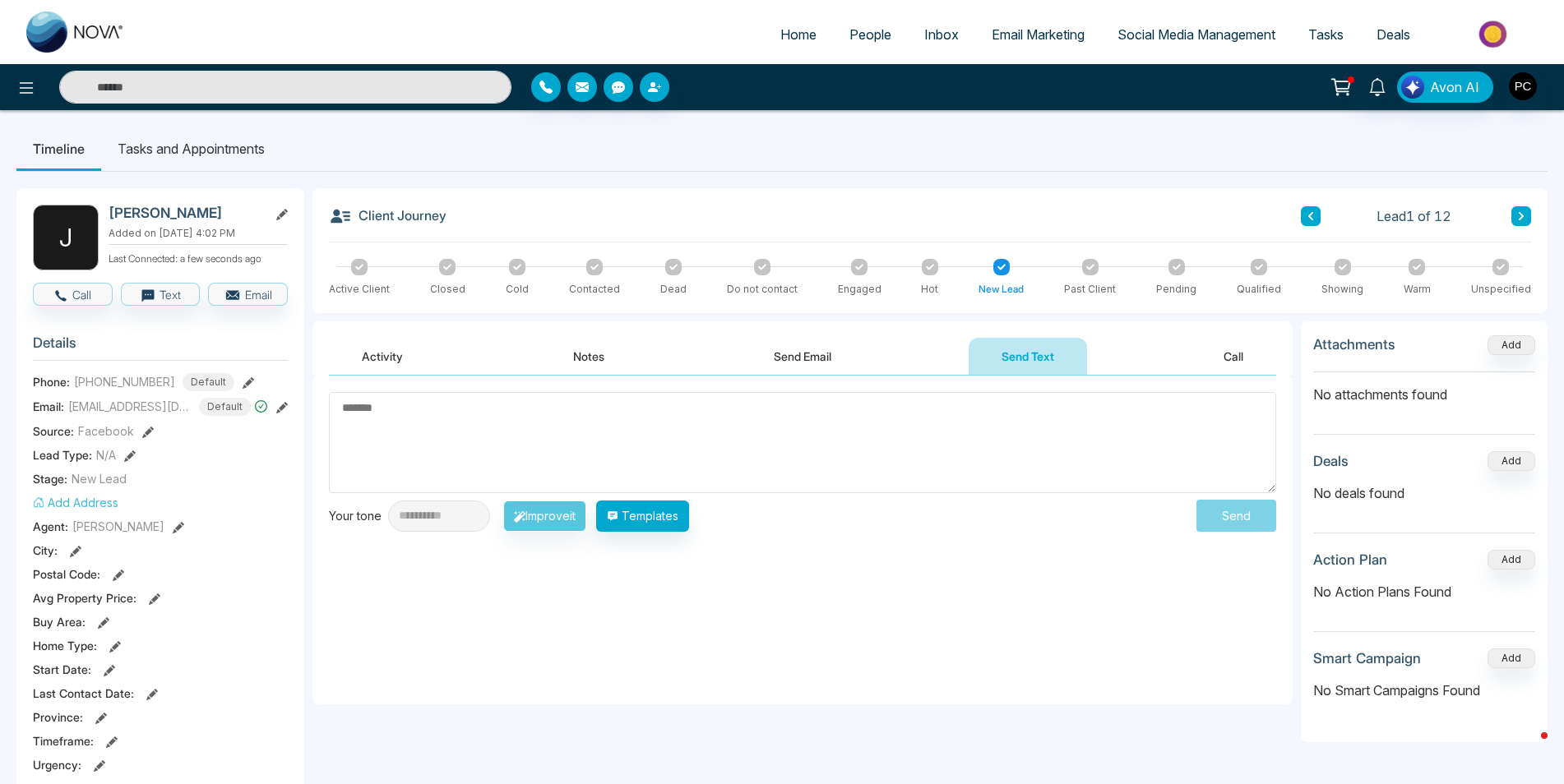
click at [386, 354] on button "Activity" at bounding box center [383, 356] width 107 height 37
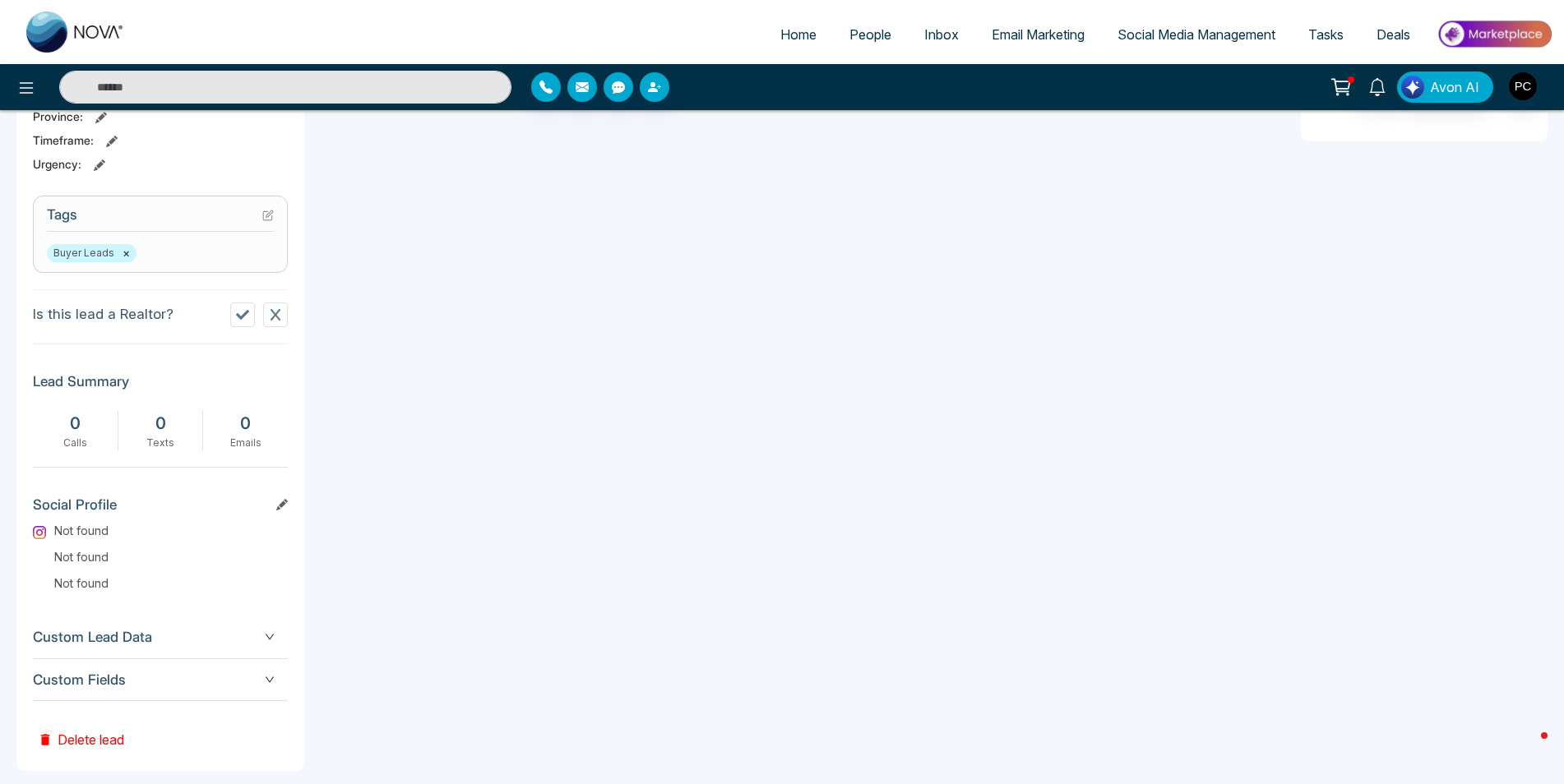
scroll to position [620, 0]
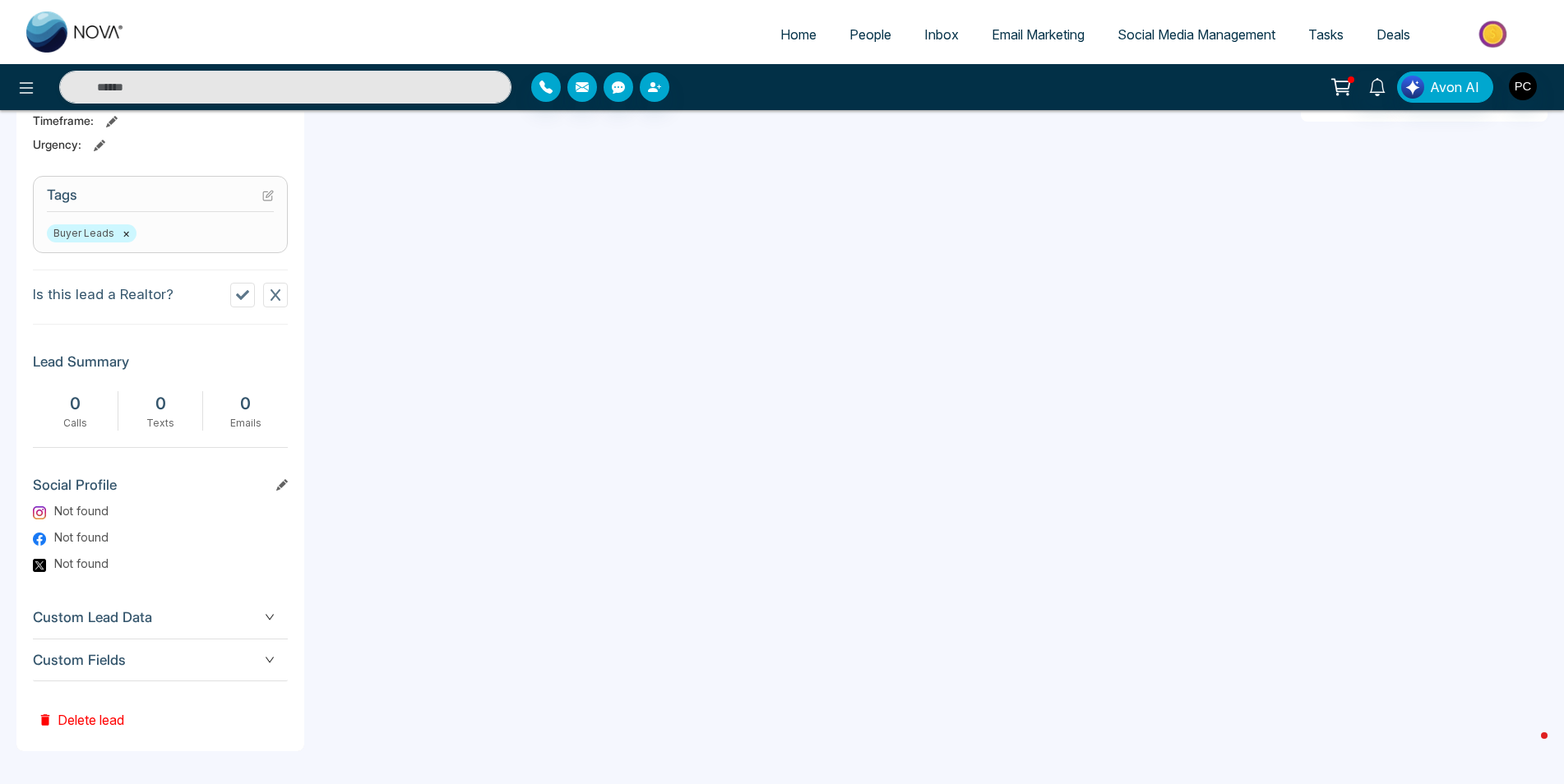
click at [275, 609] on span "Custom Lead Data" at bounding box center [160, 617] width 255 height 22
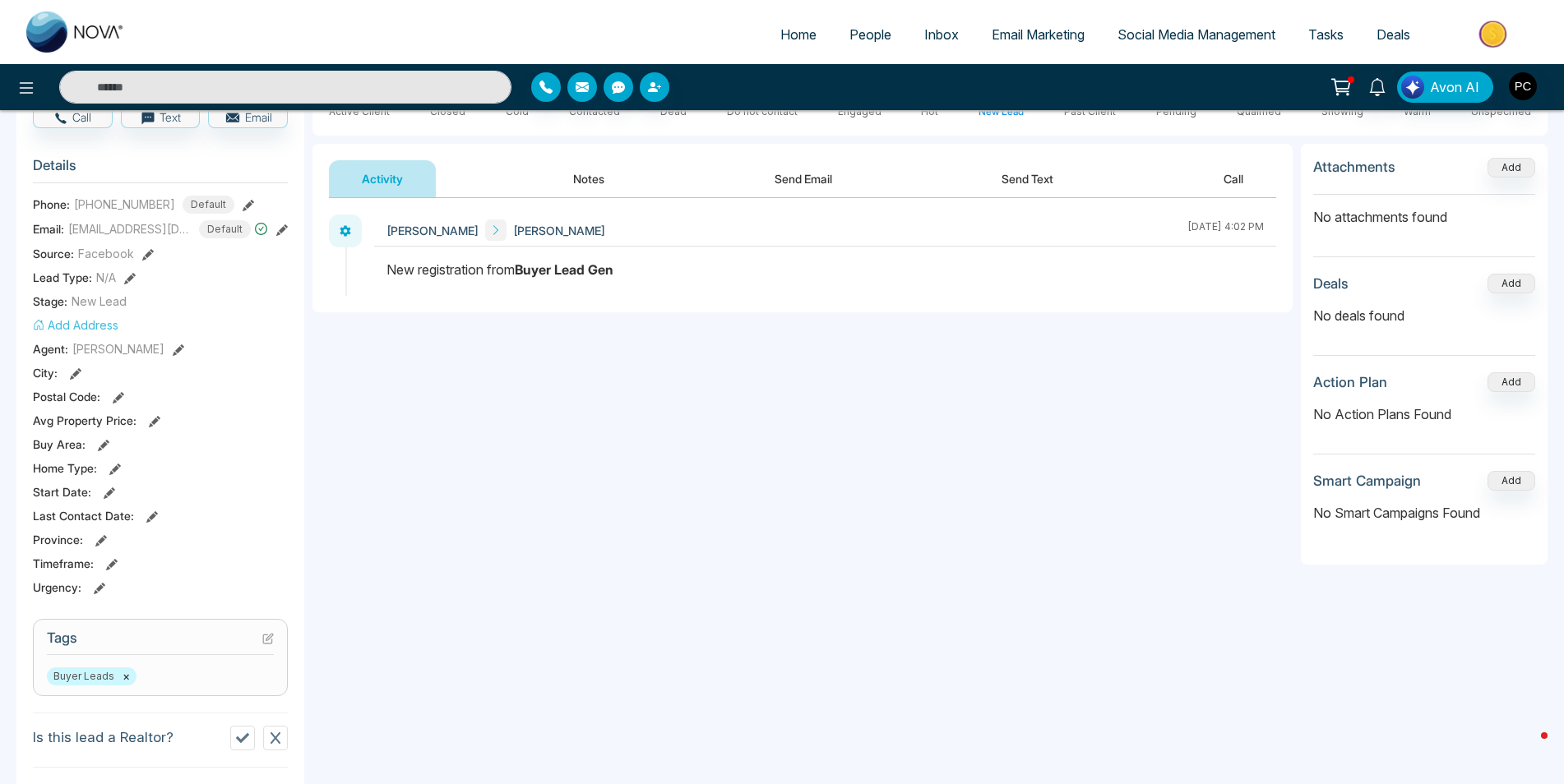
scroll to position [0, 0]
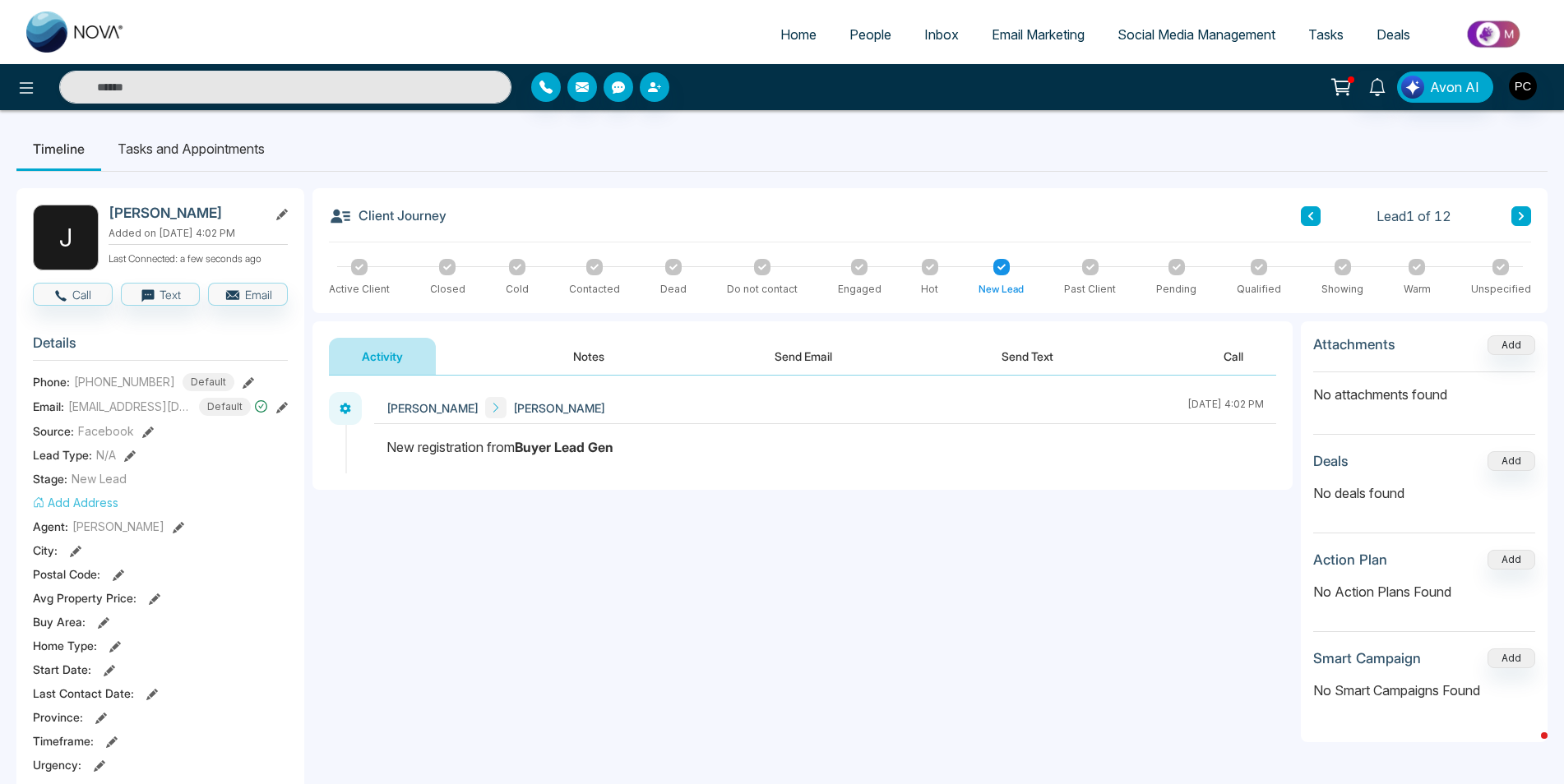
click at [220, 169] on li "Tasks and Appointments" at bounding box center [192, 148] width 180 height 44
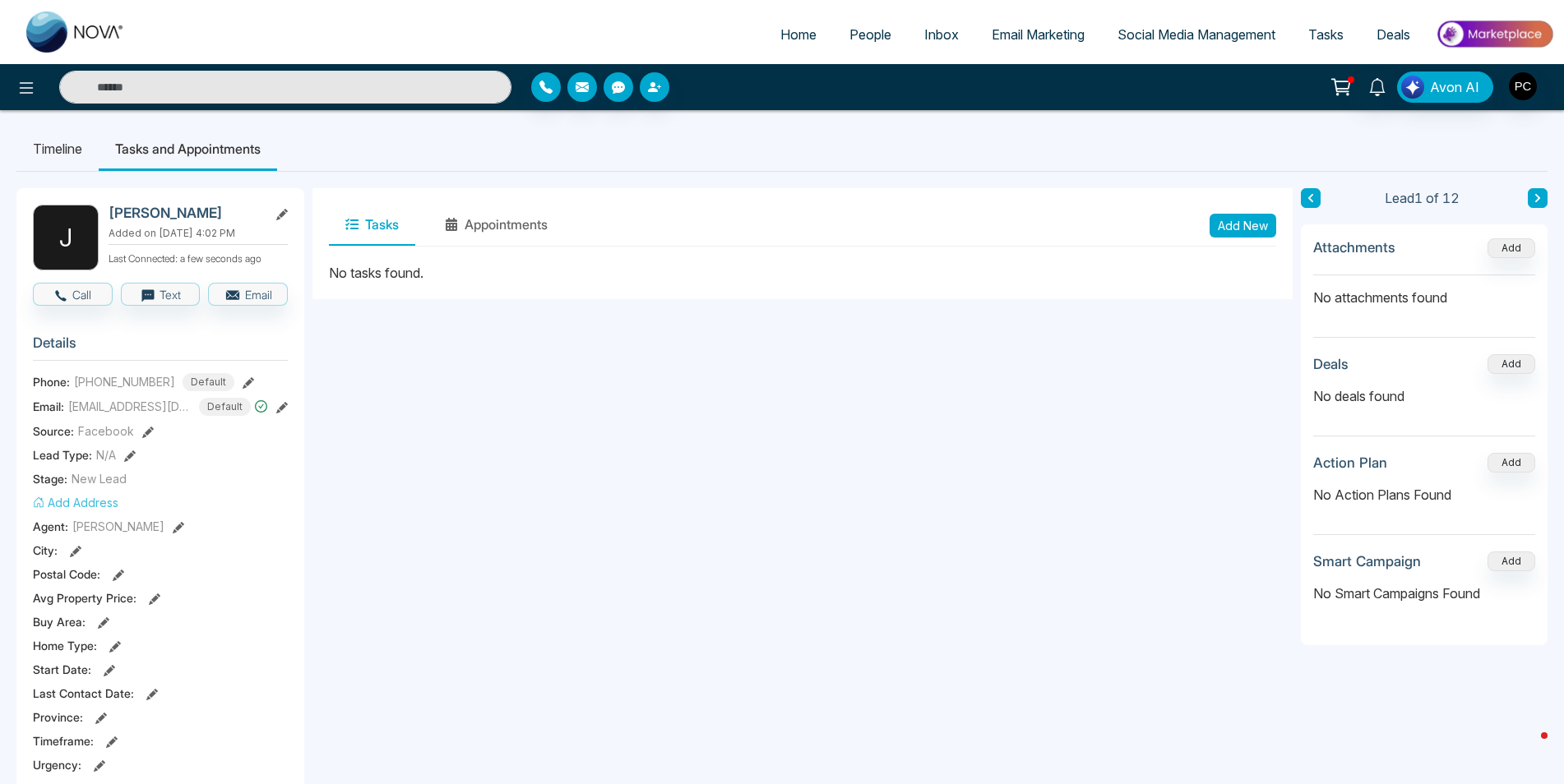
click at [65, 154] on li "Timeline" at bounding box center [57, 148] width 82 height 44
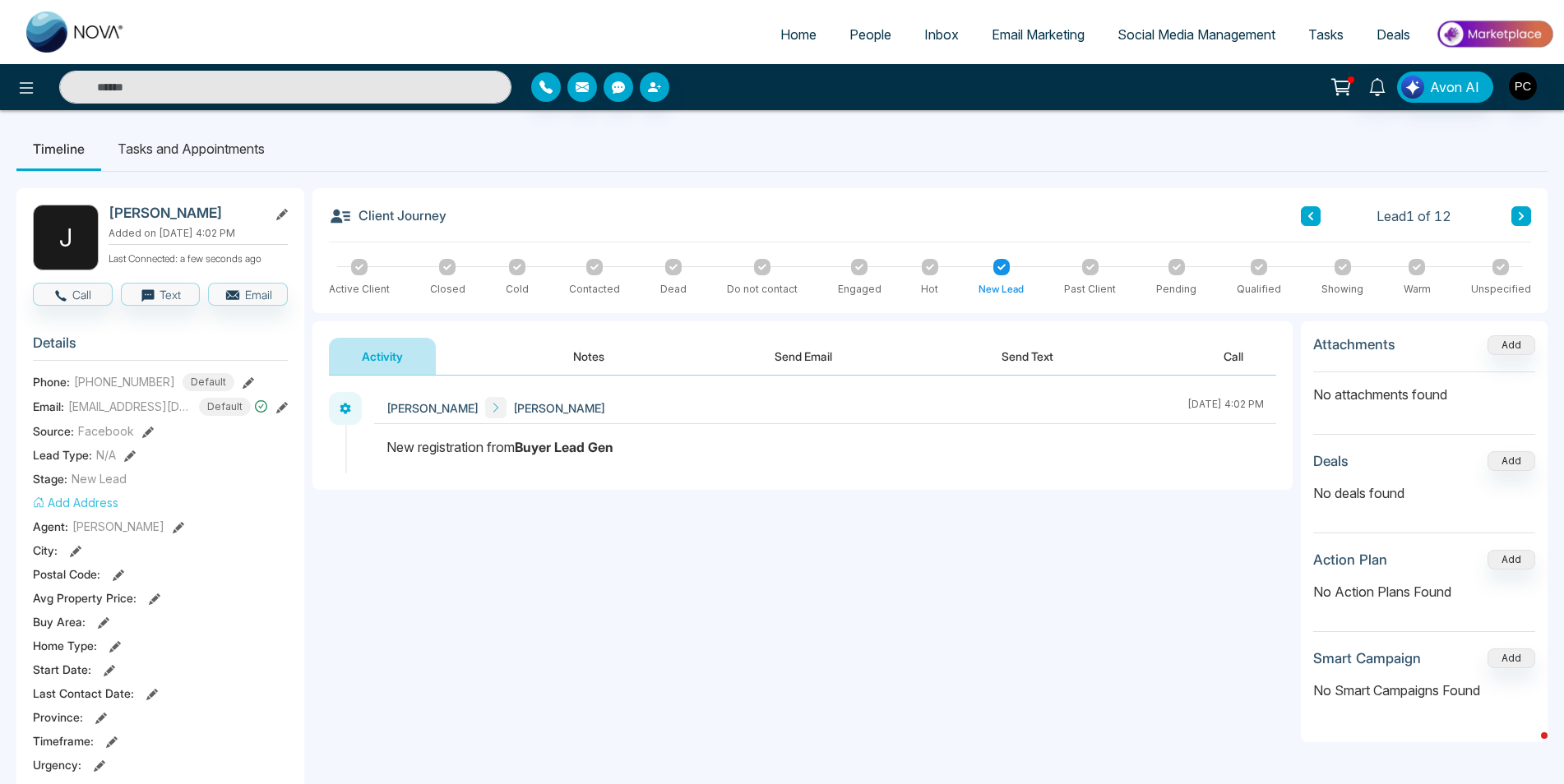
click at [794, 39] on span "Home" at bounding box center [799, 34] width 36 height 16
select select "*"
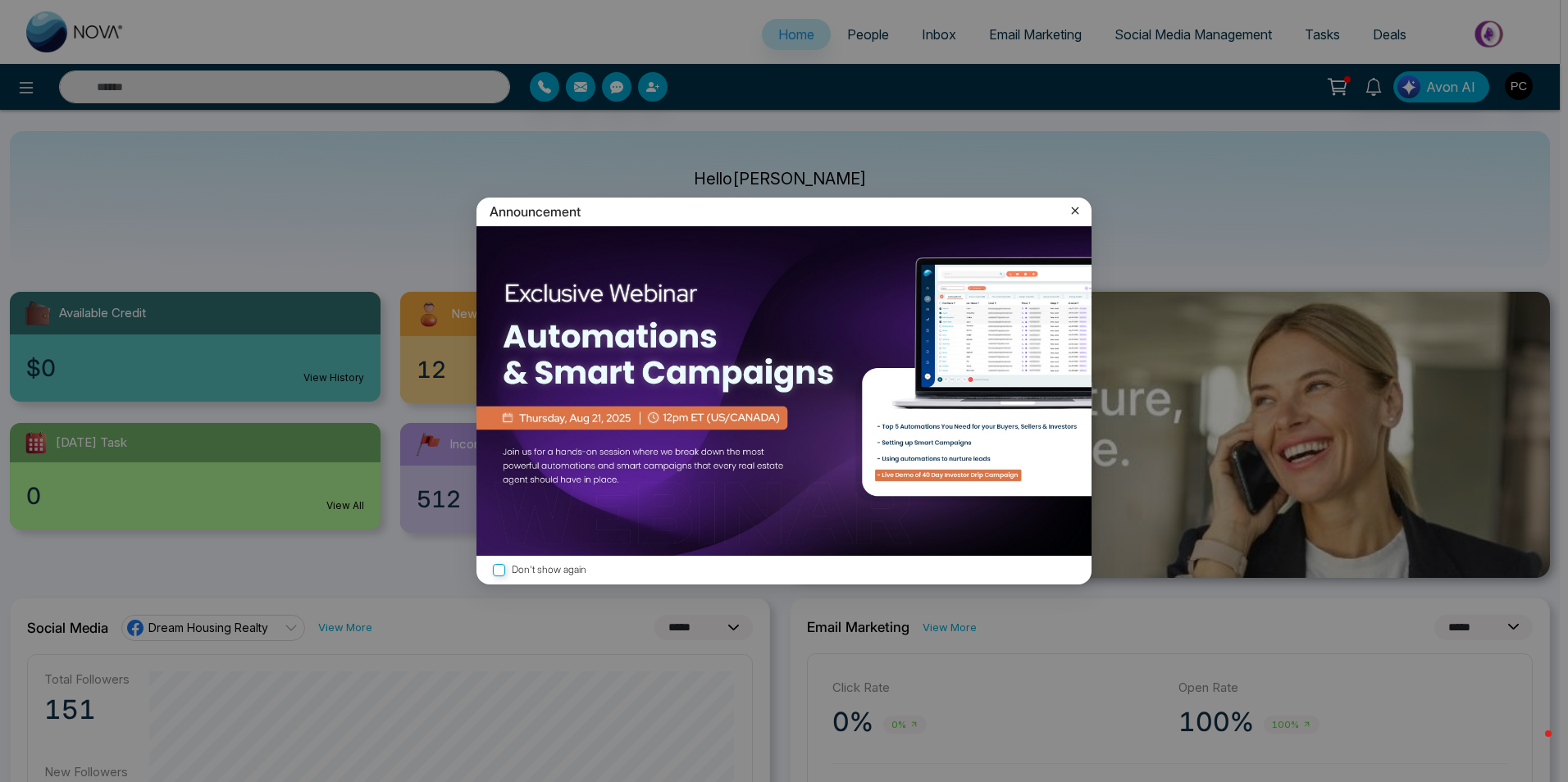
click at [1075, 214] on icon at bounding box center [1074, 210] width 16 height 16
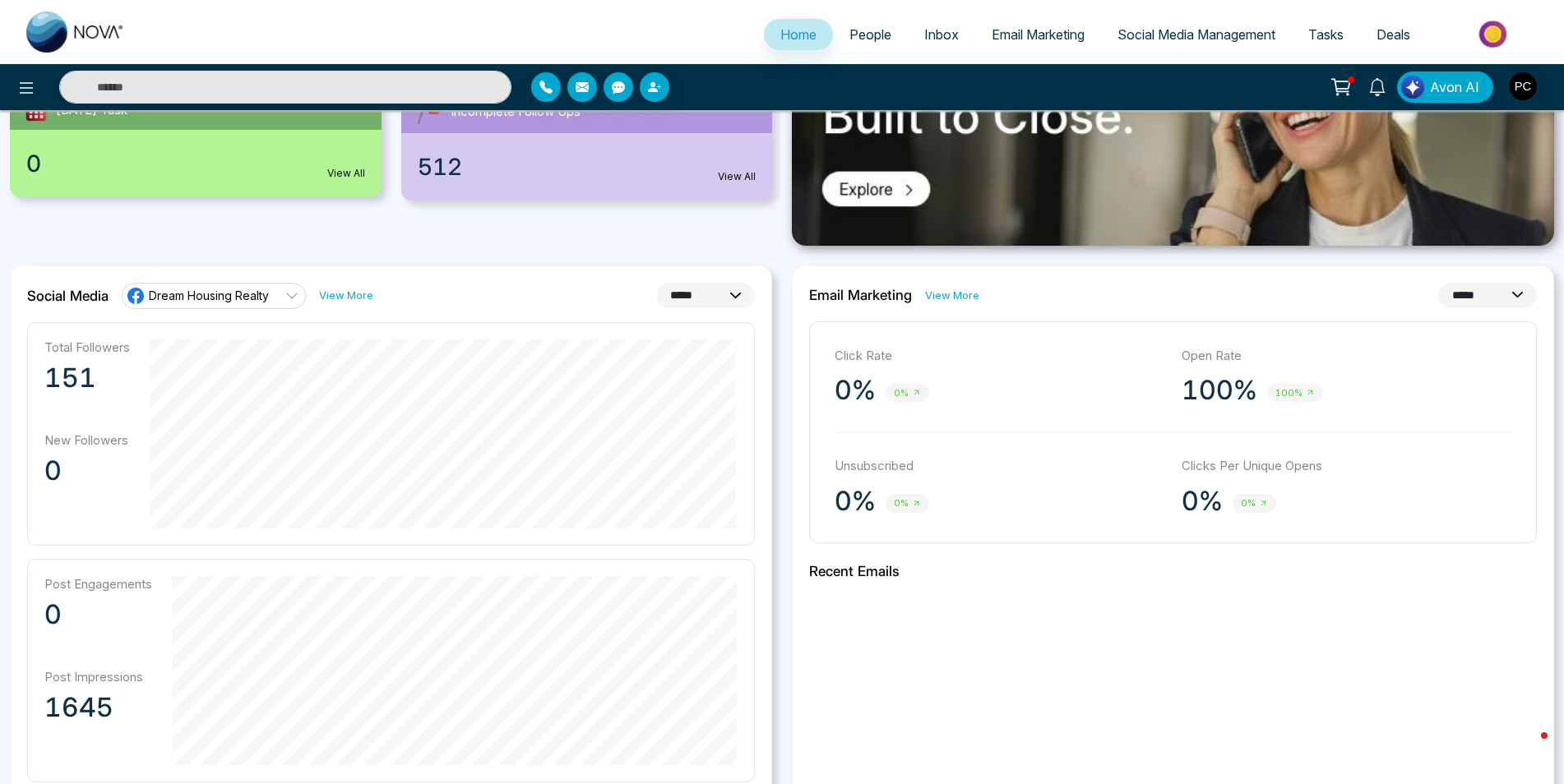
scroll to position [335, 0]
